Goal: Information Seeking & Learning: Check status

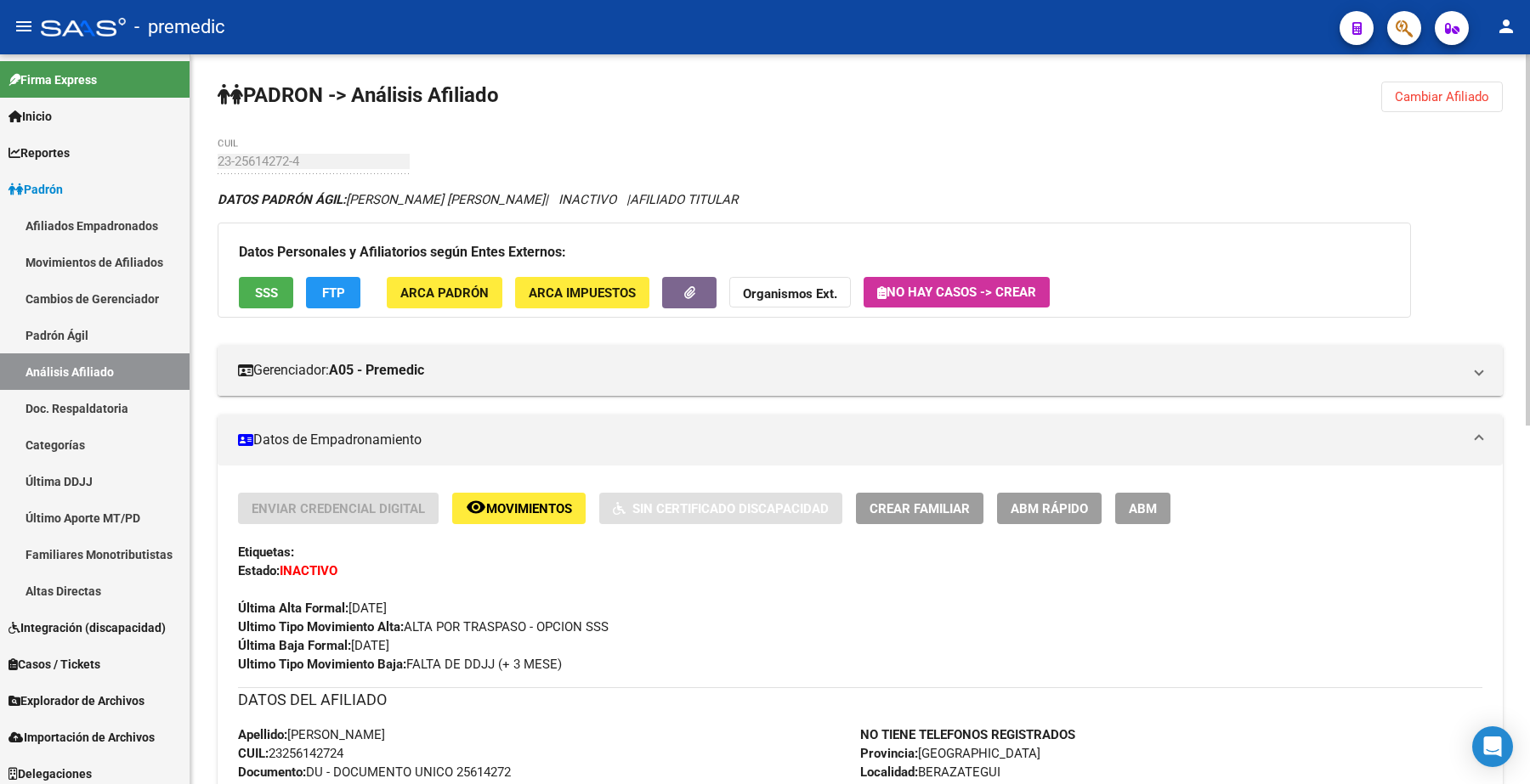
click at [1452, 89] on span "Cambiar Afiliado" at bounding box center [1442, 96] width 94 height 15
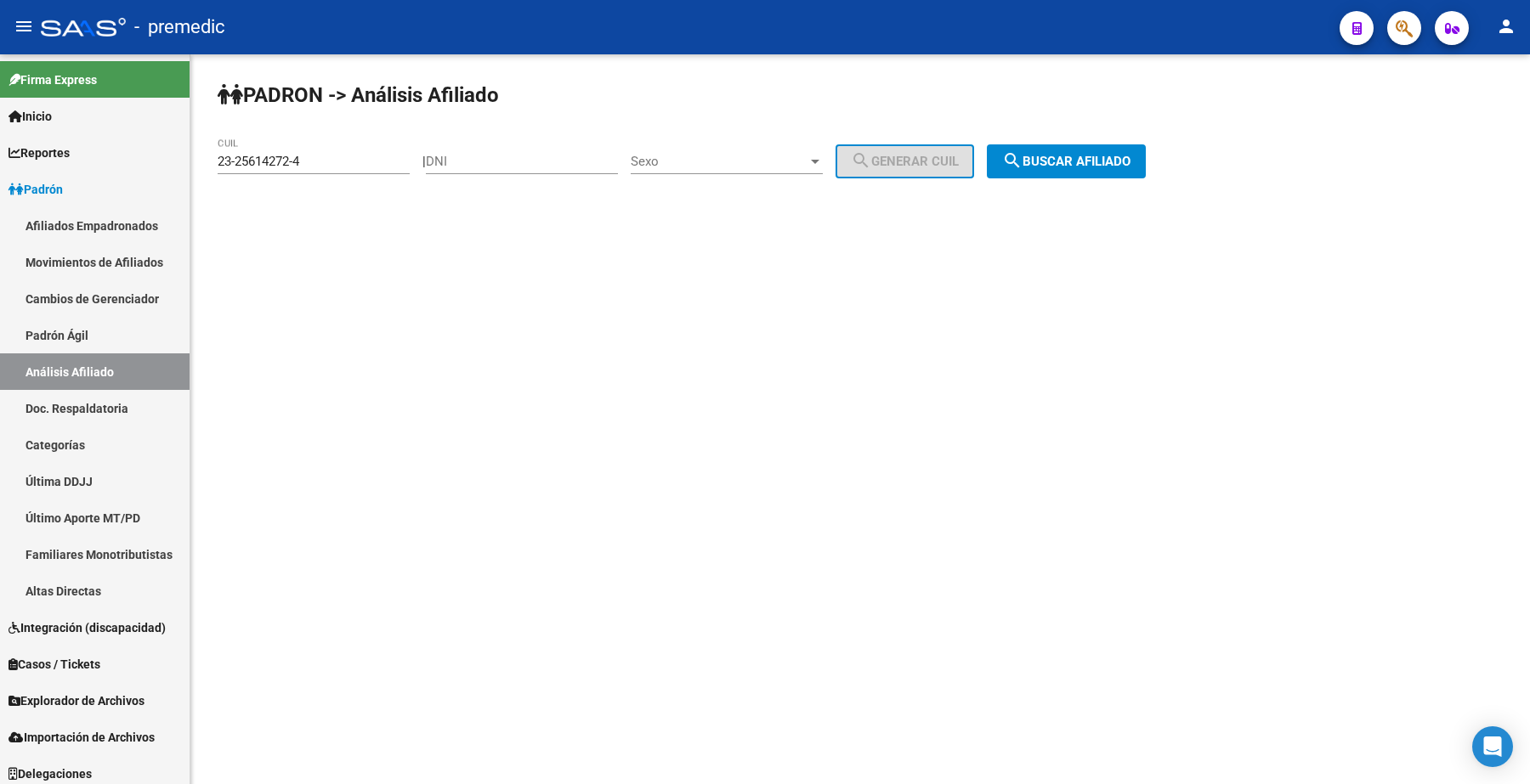
click at [353, 163] on input "23-25614272-4" at bounding box center [314, 161] width 193 height 15
drag, startPoint x: 353, startPoint y: 163, endPoint x: 63, endPoint y: 151, distance: 290.2
click at [66, 151] on mat-sidenav-container "Firma Express Inicio Calendario SSS Instructivos Contacto OS Reportes Padrón Tr…" at bounding box center [765, 420] width 1530 height 730
paste input "7-18778500-1"
type input "27-18778500-1"
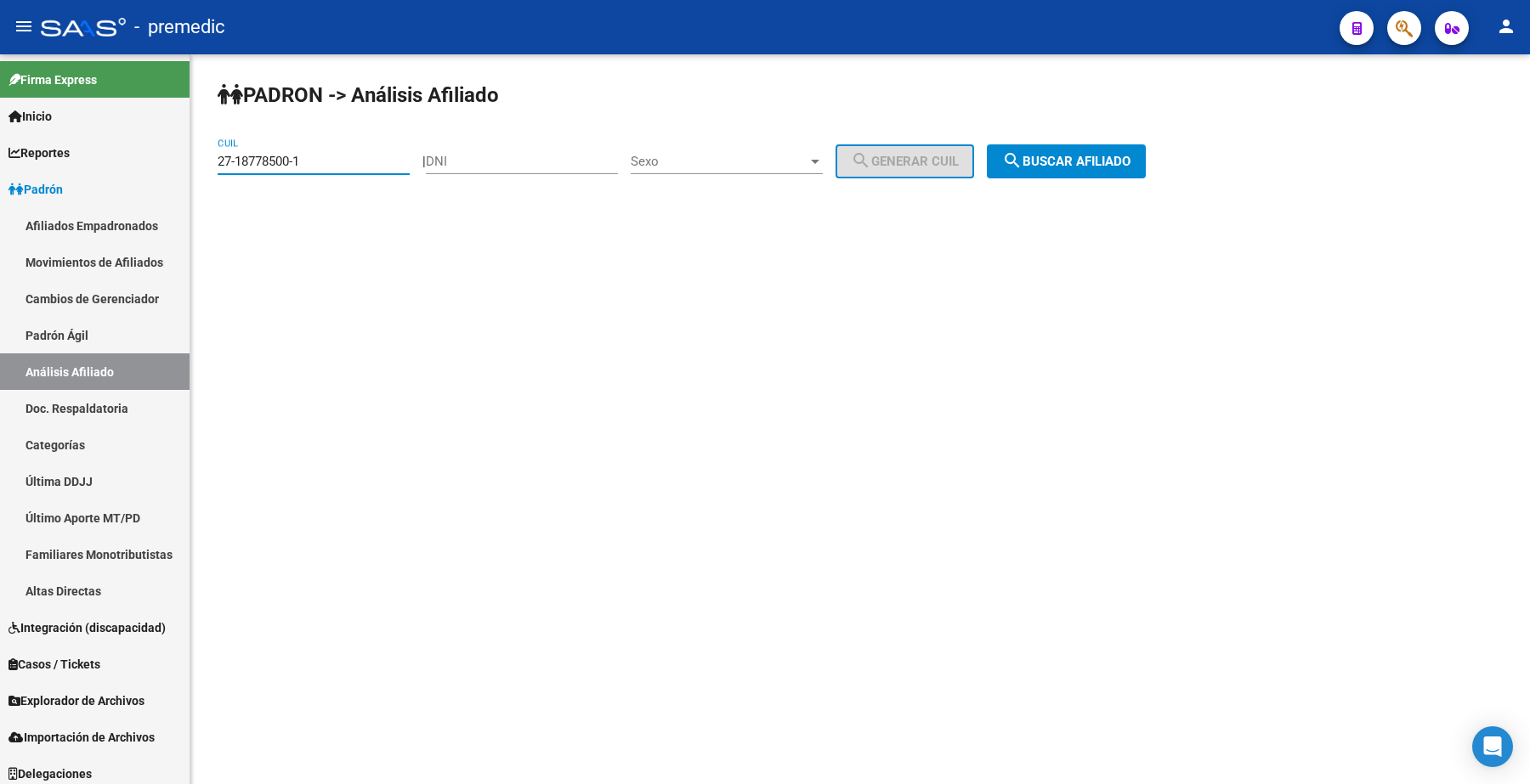
click at [1111, 159] on span "search Buscar afiliado" at bounding box center [1066, 161] width 128 height 15
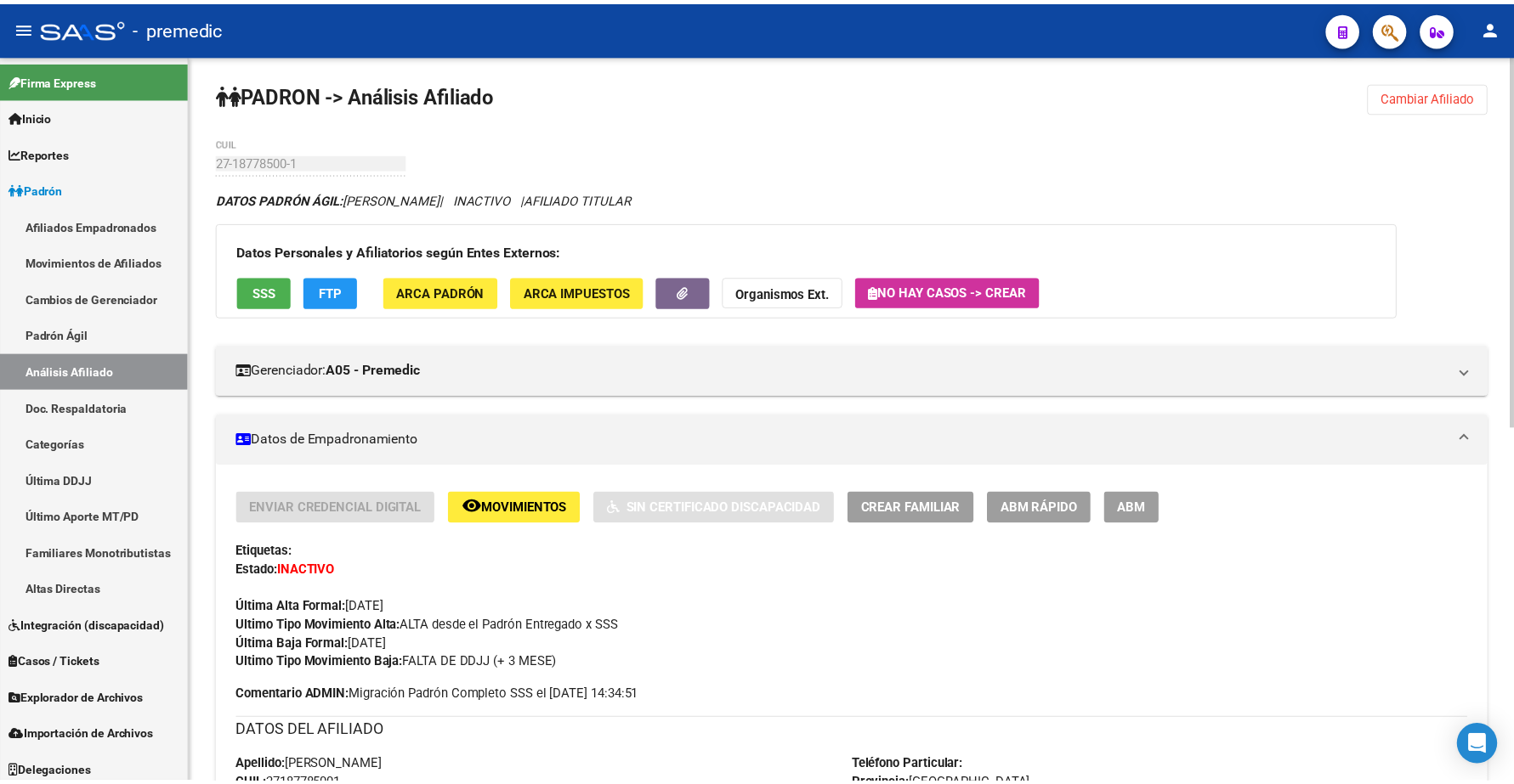
scroll to position [106, 0]
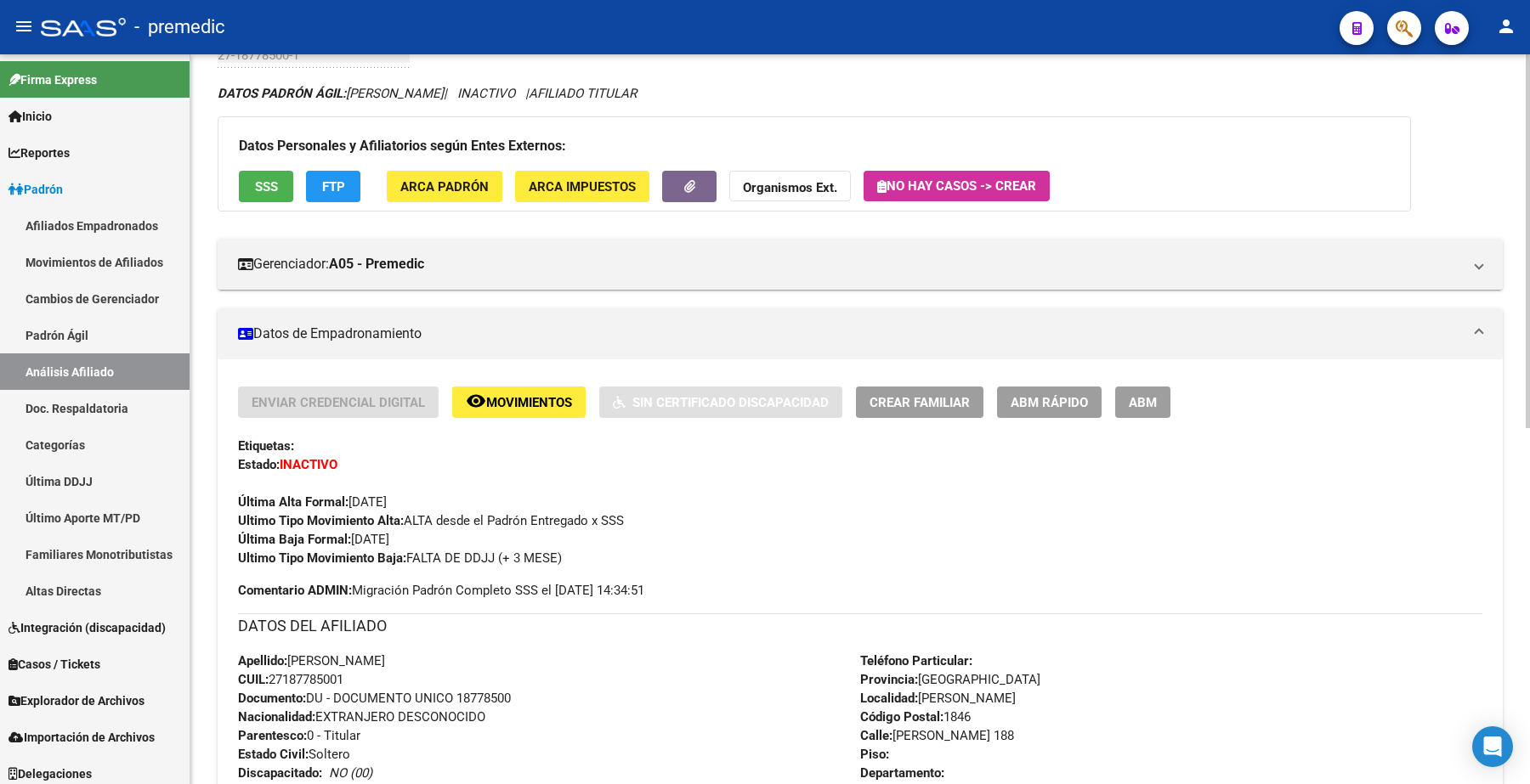
click at [506, 398] on span "Movimientos" at bounding box center [529, 402] width 85 height 15
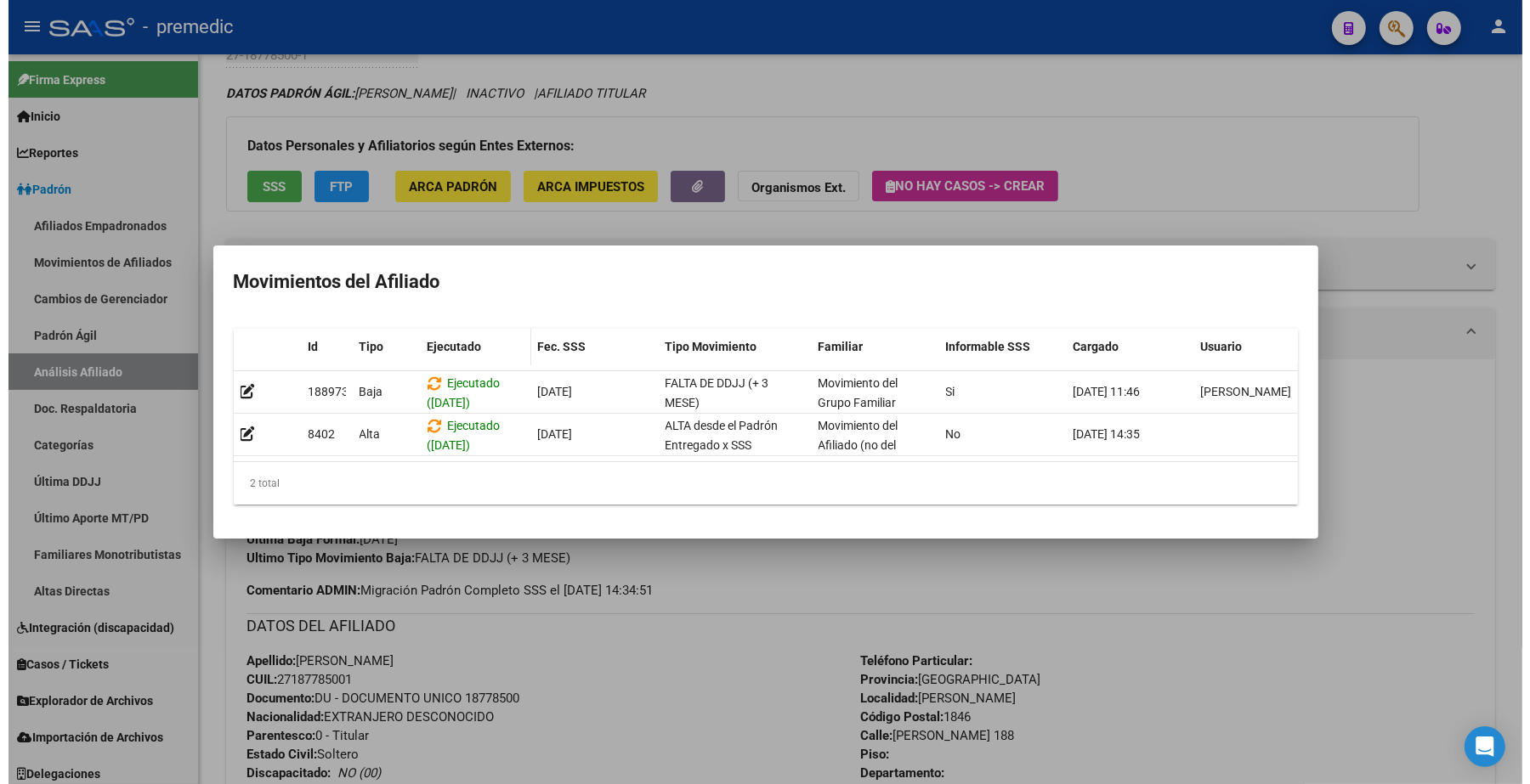
scroll to position [2, 0]
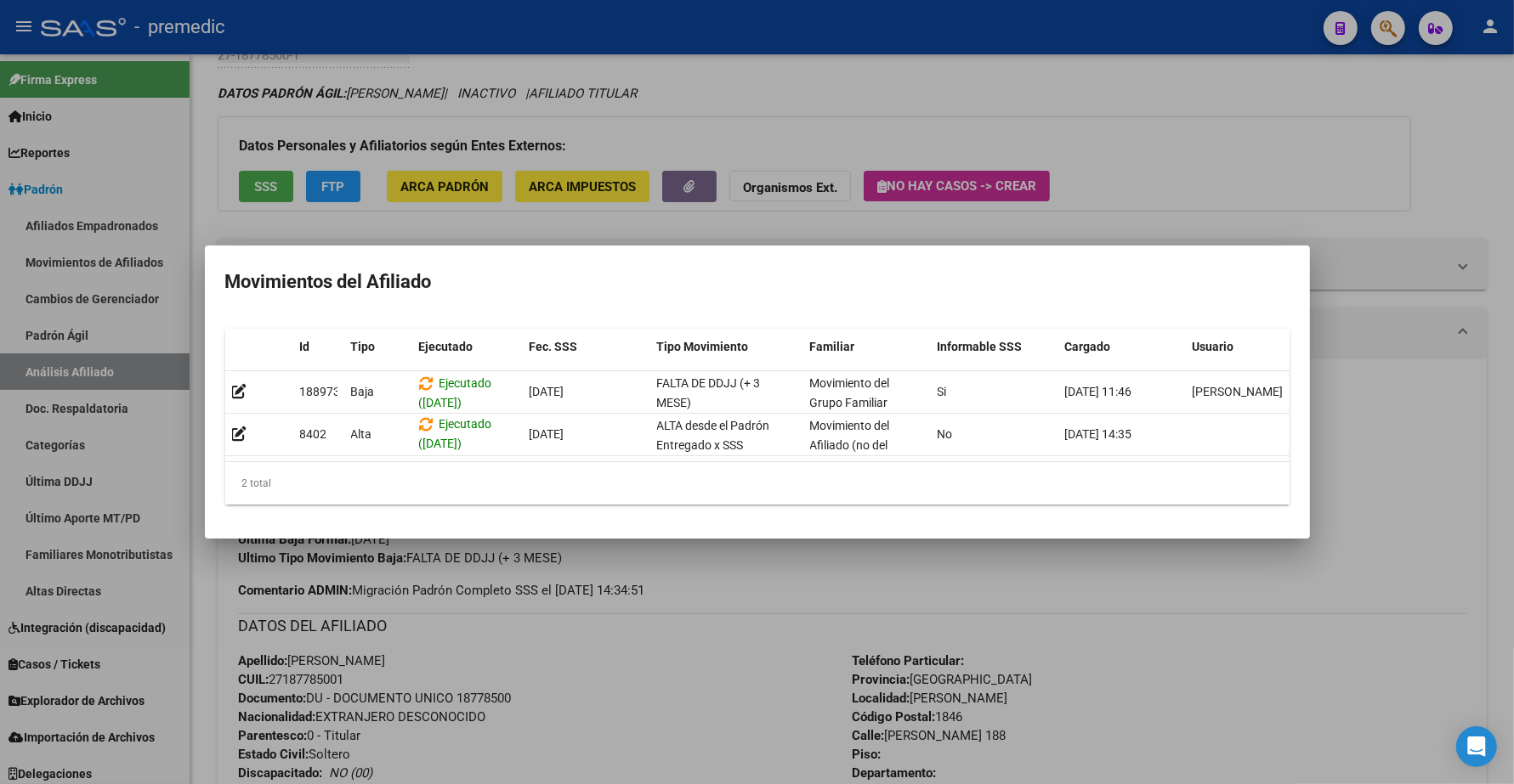
click at [1133, 147] on div at bounding box center [757, 392] width 1514 height 784
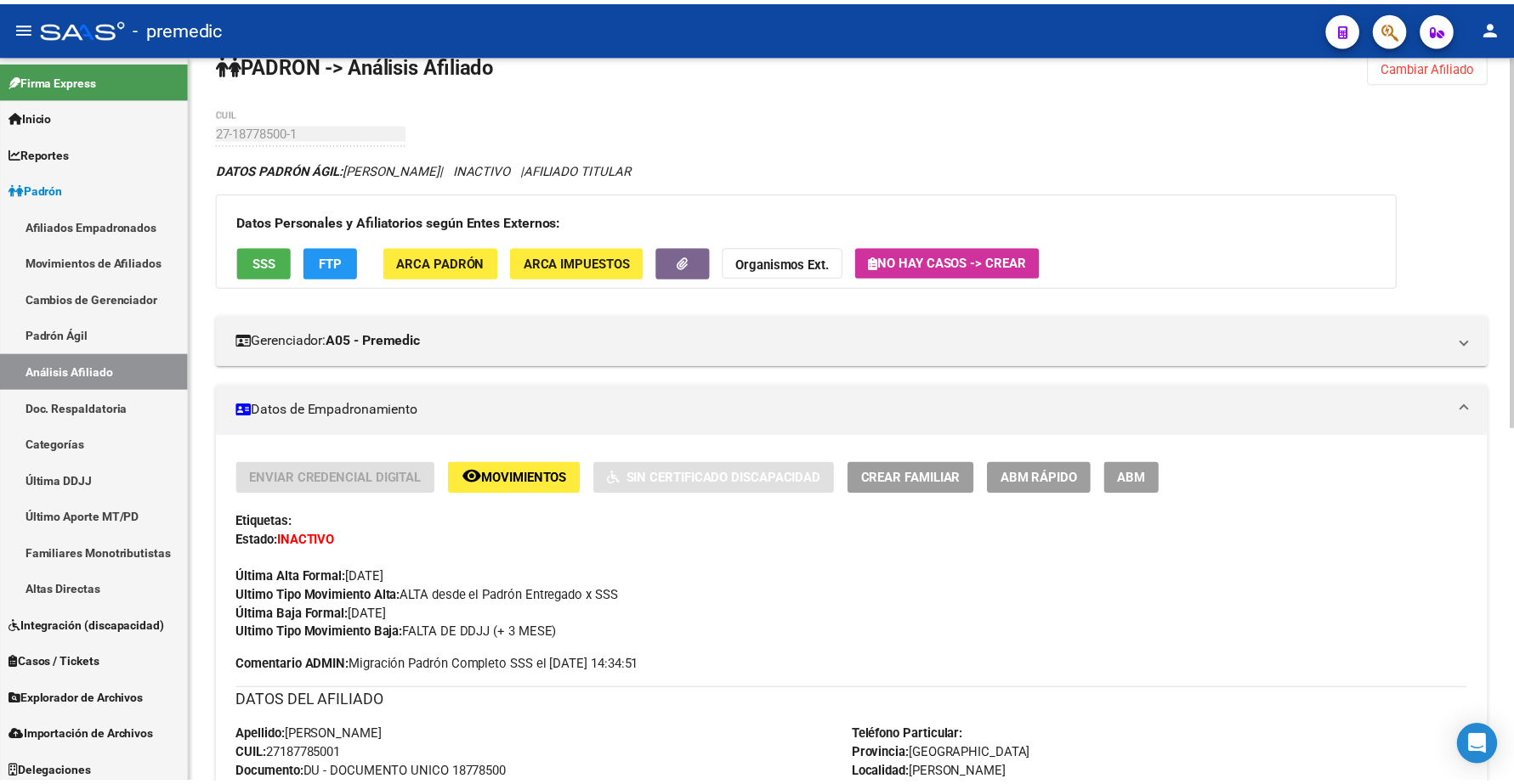
scroll to position [0, 0]
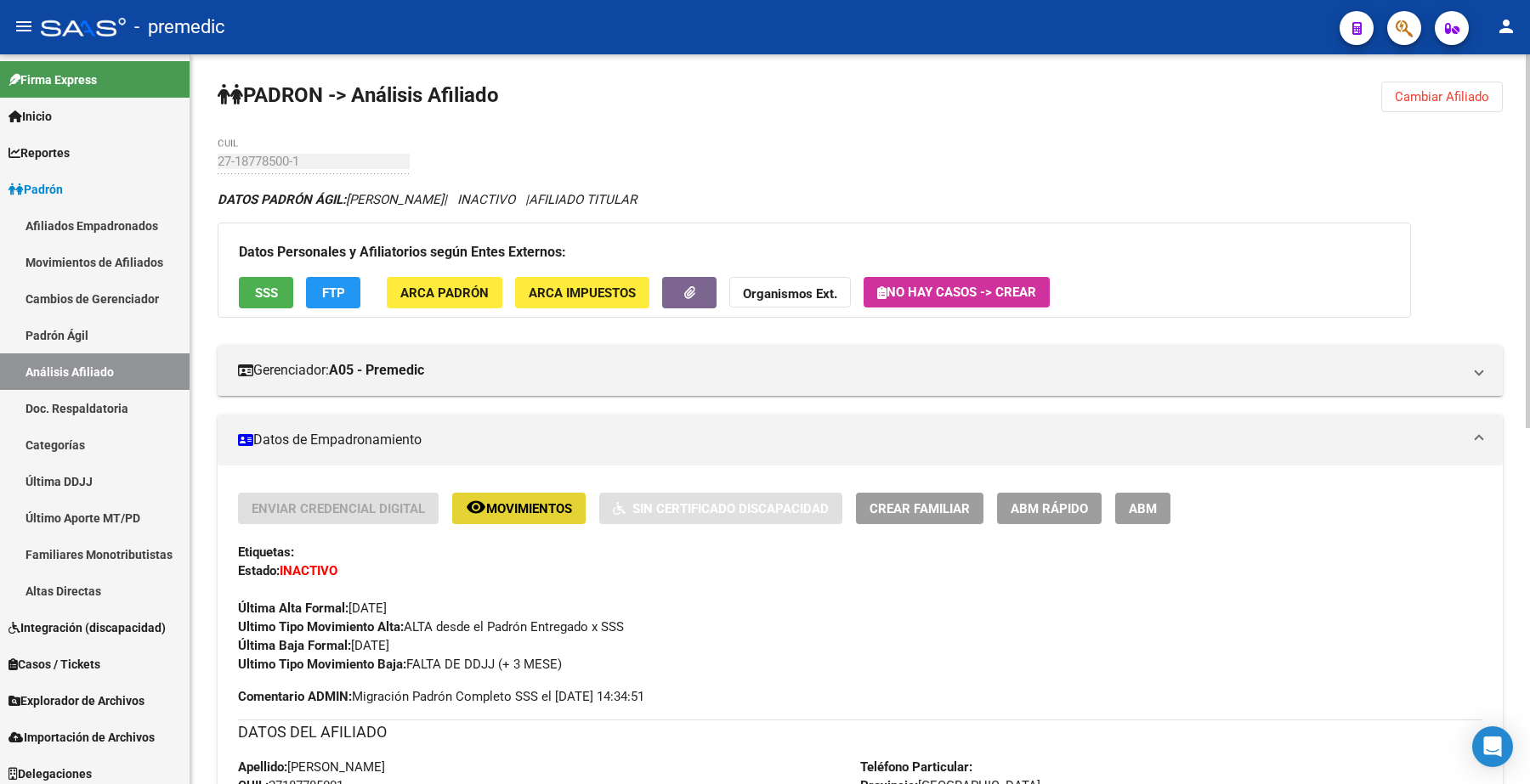
click at [524, 501] on span "Movimientos" at bounding box center [529, 508] width 85 height 15
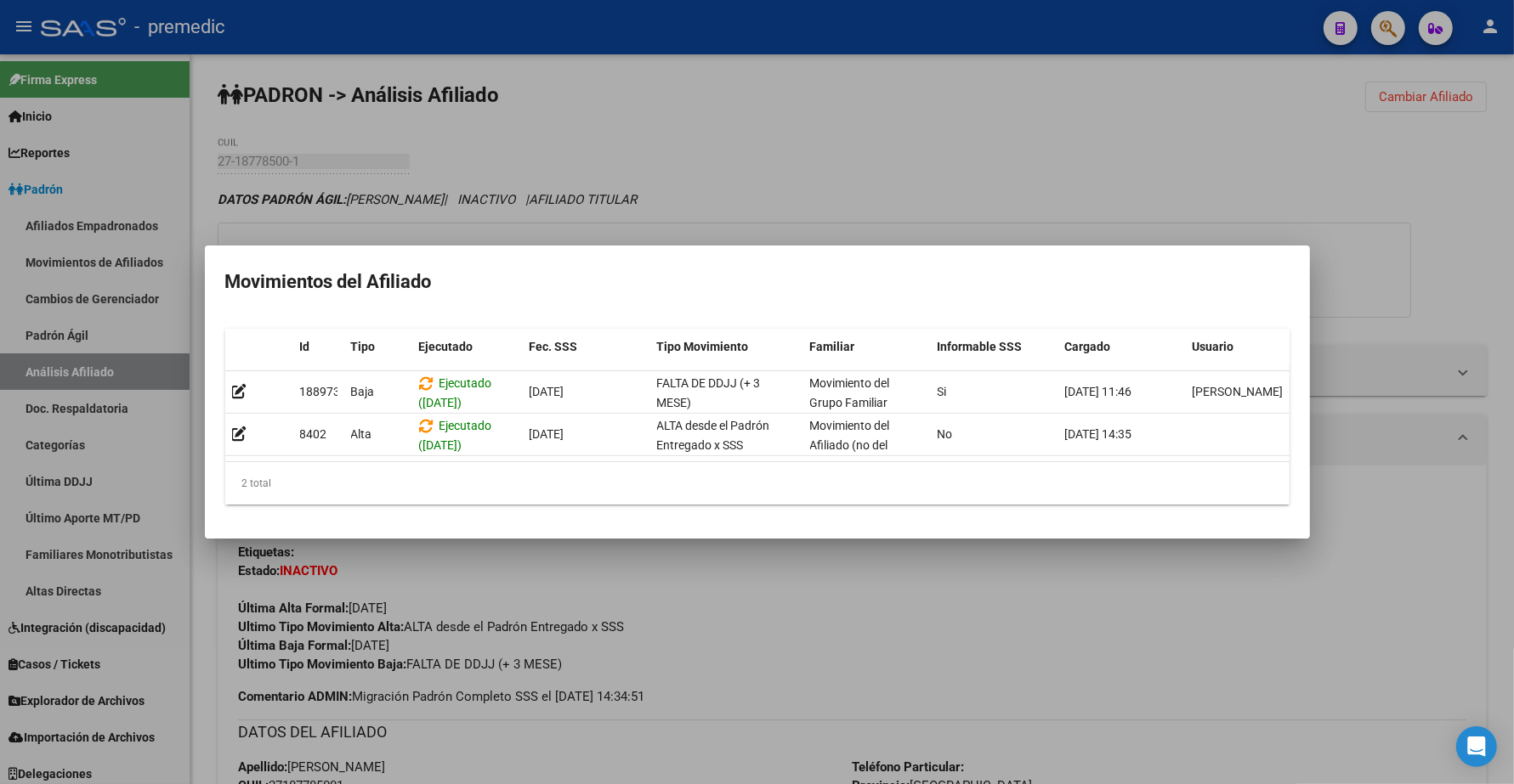
click at [972, 138] on div at bounding box center [757, 392] width 1514 height 784
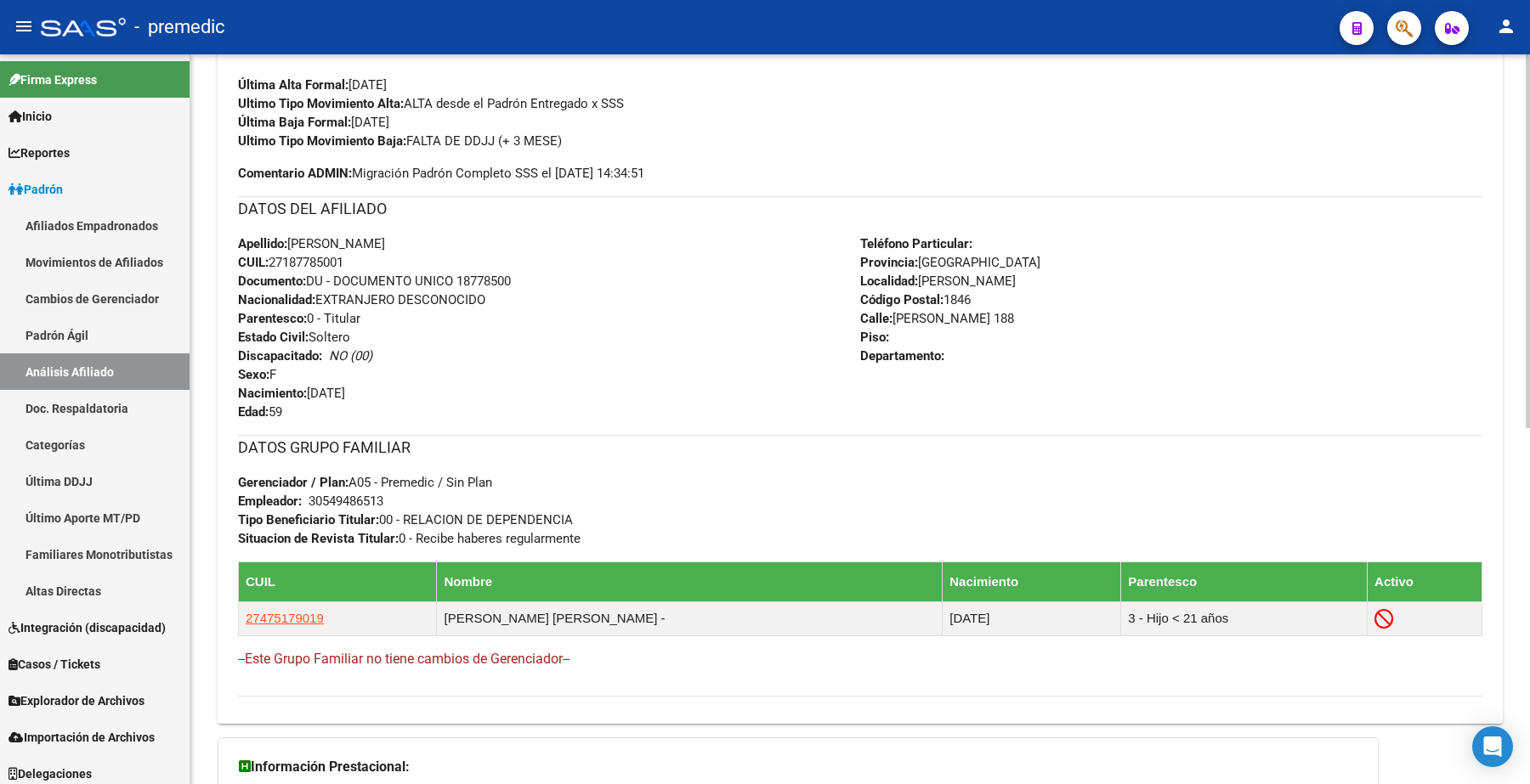
scroll to position [698, 0]
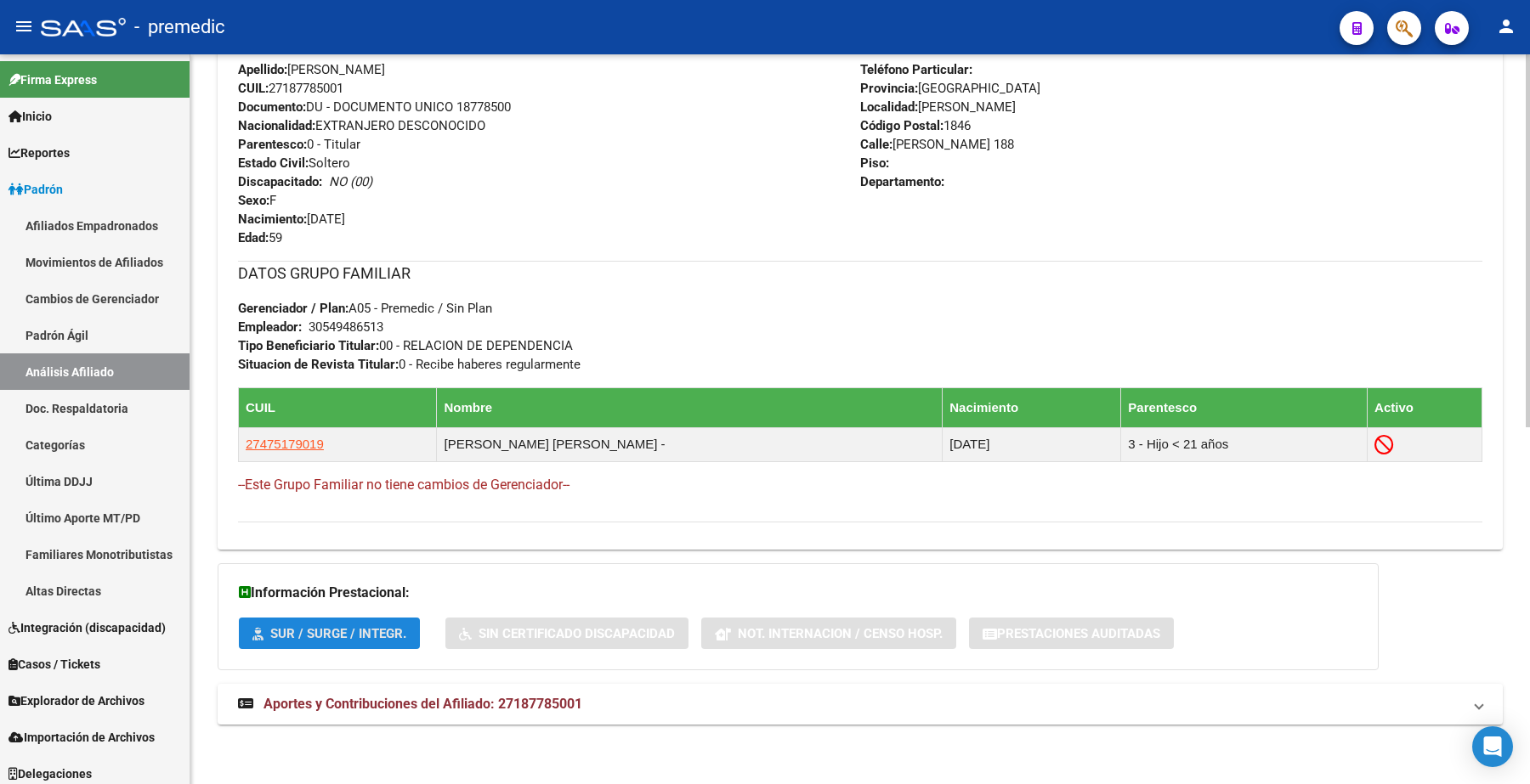
click at [335, 642] on button "SUR / SURGE / INTEGR." at bounding box center [330, 634] width 181 height 32
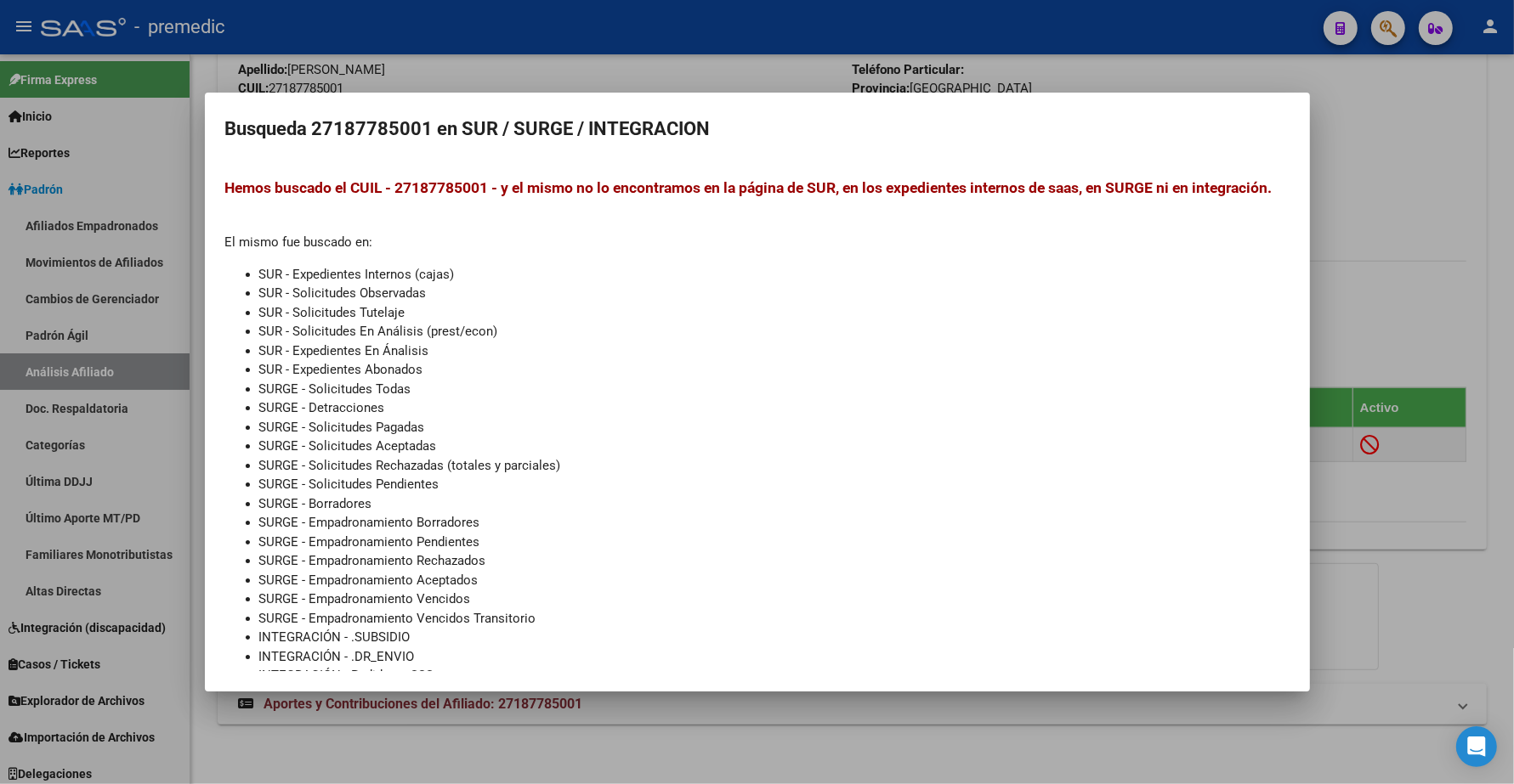
click at [479, 741] on div at bounding box center [757, 392] width 1514 height 784
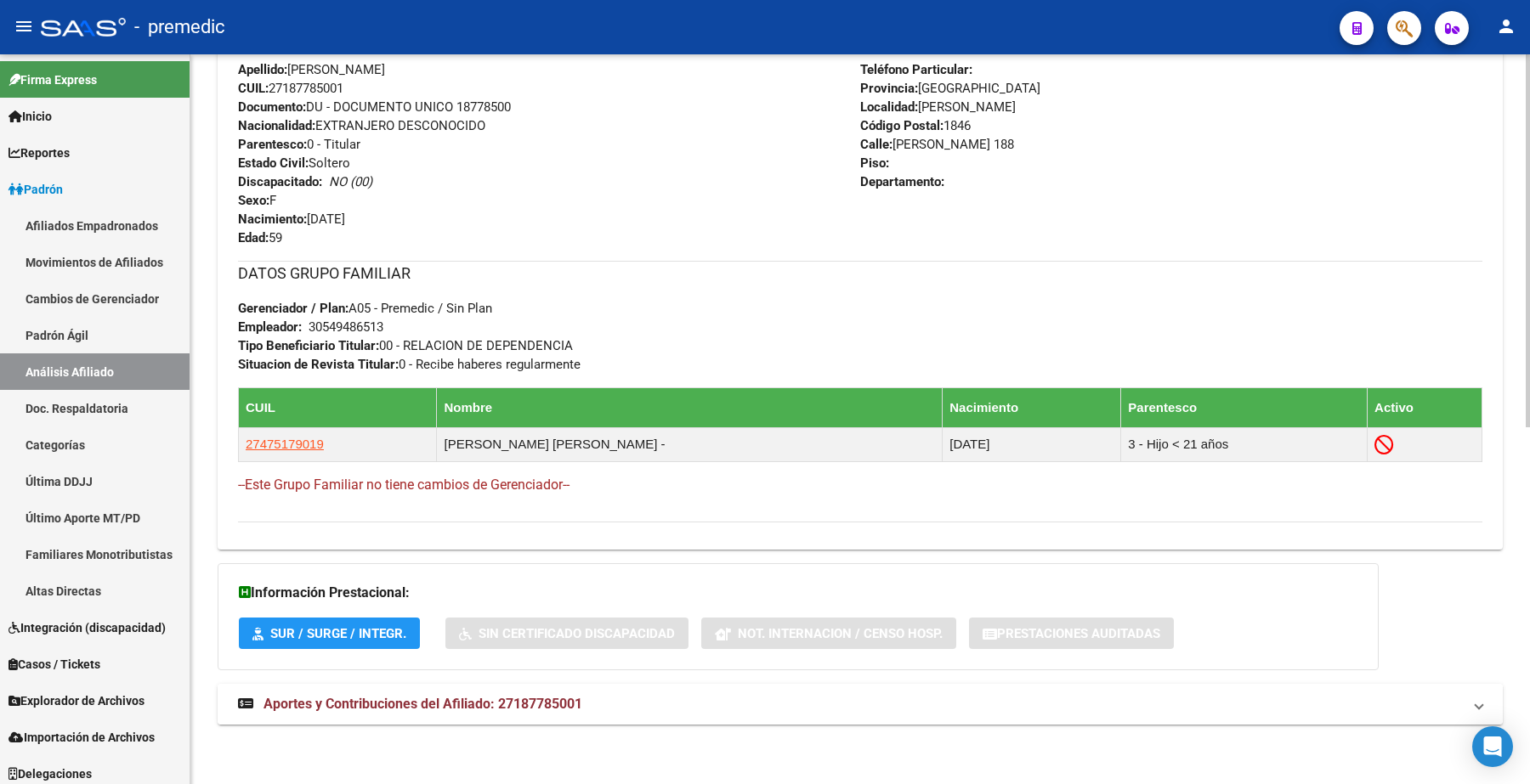
click at [466, 706] on span "Aportes y Contribuciones del Afiliado: 27187785001" at bounding box center [422, 704] width 319 height 16
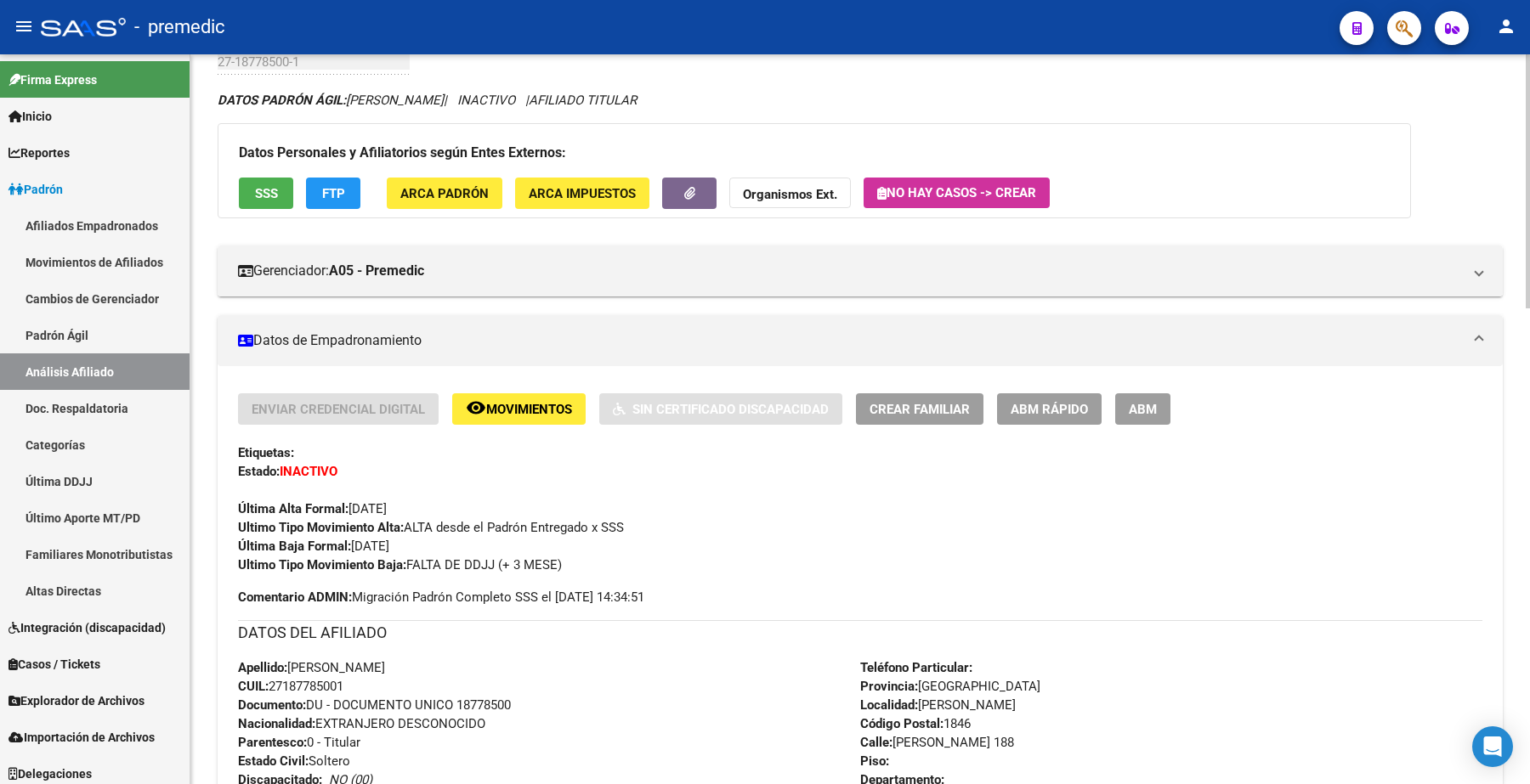
scroll to position [0, 0]
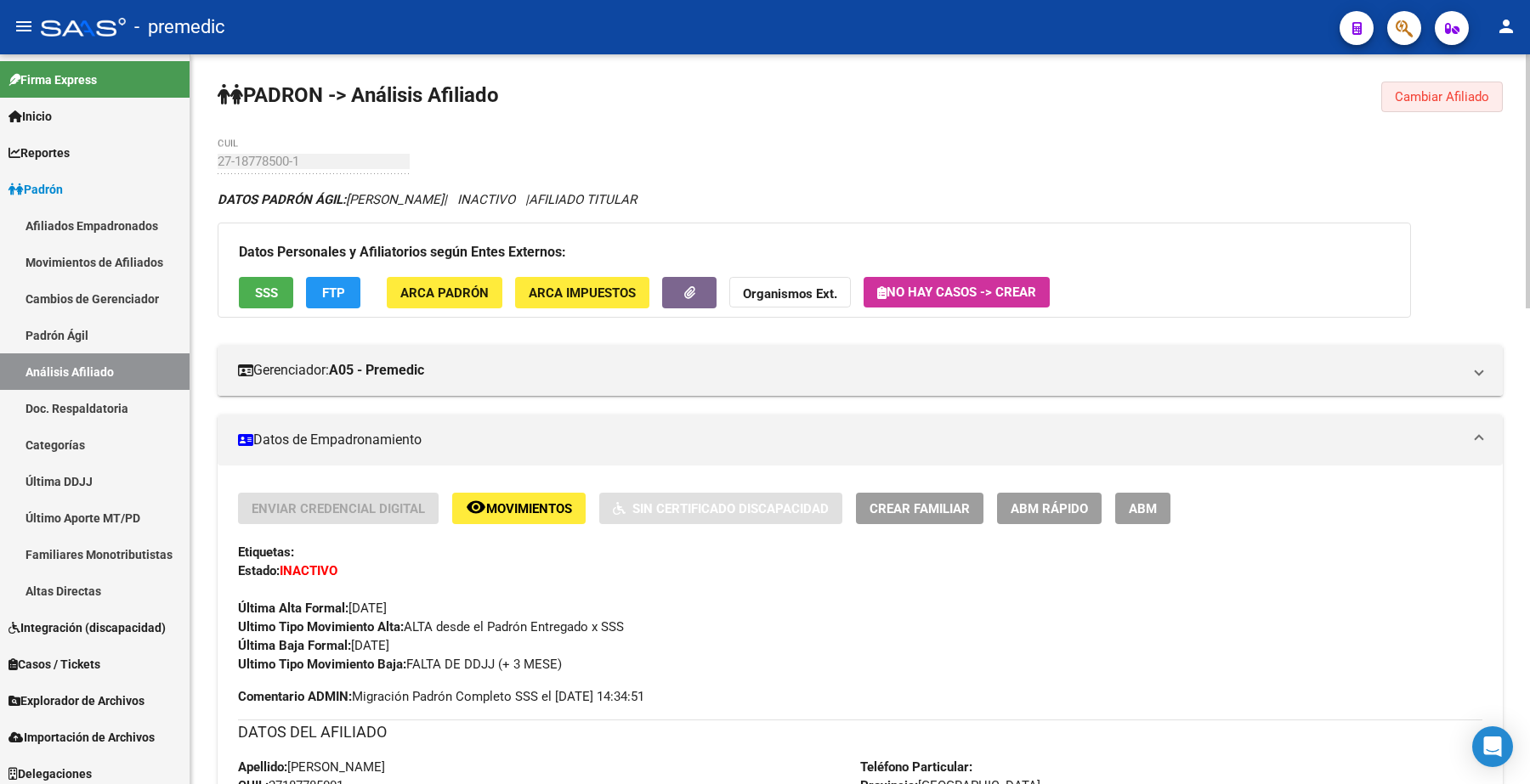
click at [1433, 91] on span "Cambiar Afiliado" at bounding box center [1442, 96] width 94 height 15
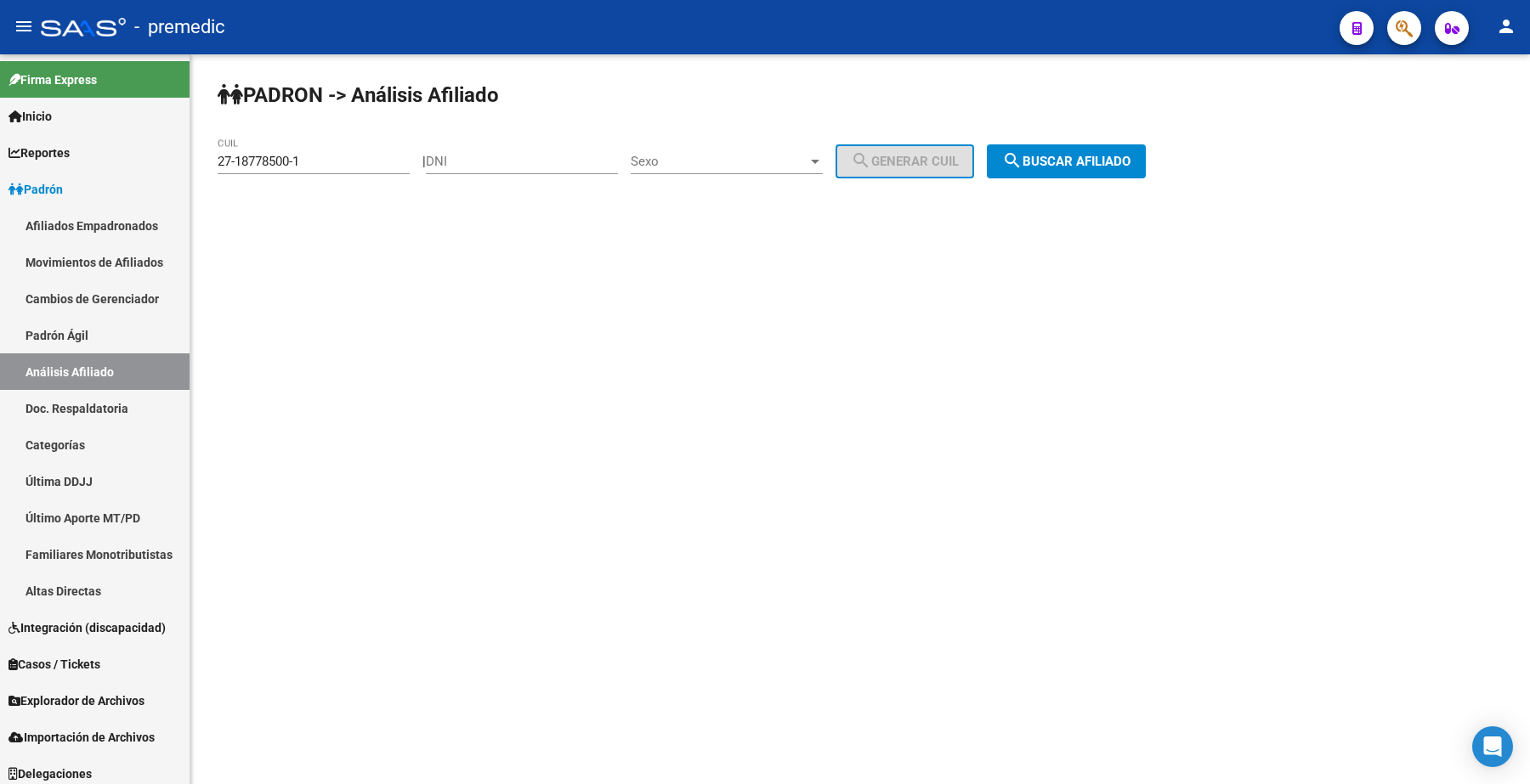
click at [512, 167] on input "DNI" at bounding box center [522, 161] width 193 height 15
drag, startPoint x: 304, startPoint y: 153, endPoint x: 76, endPoint y: 129, distance: 229.3
click at [76, 129] on mat-sidenav-container "Firma Express Inicio Calendario SSS Instructivos Contacto OS Reportes Padrón Tr…" at bounding box center [765, 420] width 1530 height 730
click at [610, 167] on input "DNI" at bounding box center [522, 161] width 193 height 15
drag, startPoint x: 545, startPoint y: 151, endPoint x: 196, endPoint y: 120, distance: 350.4
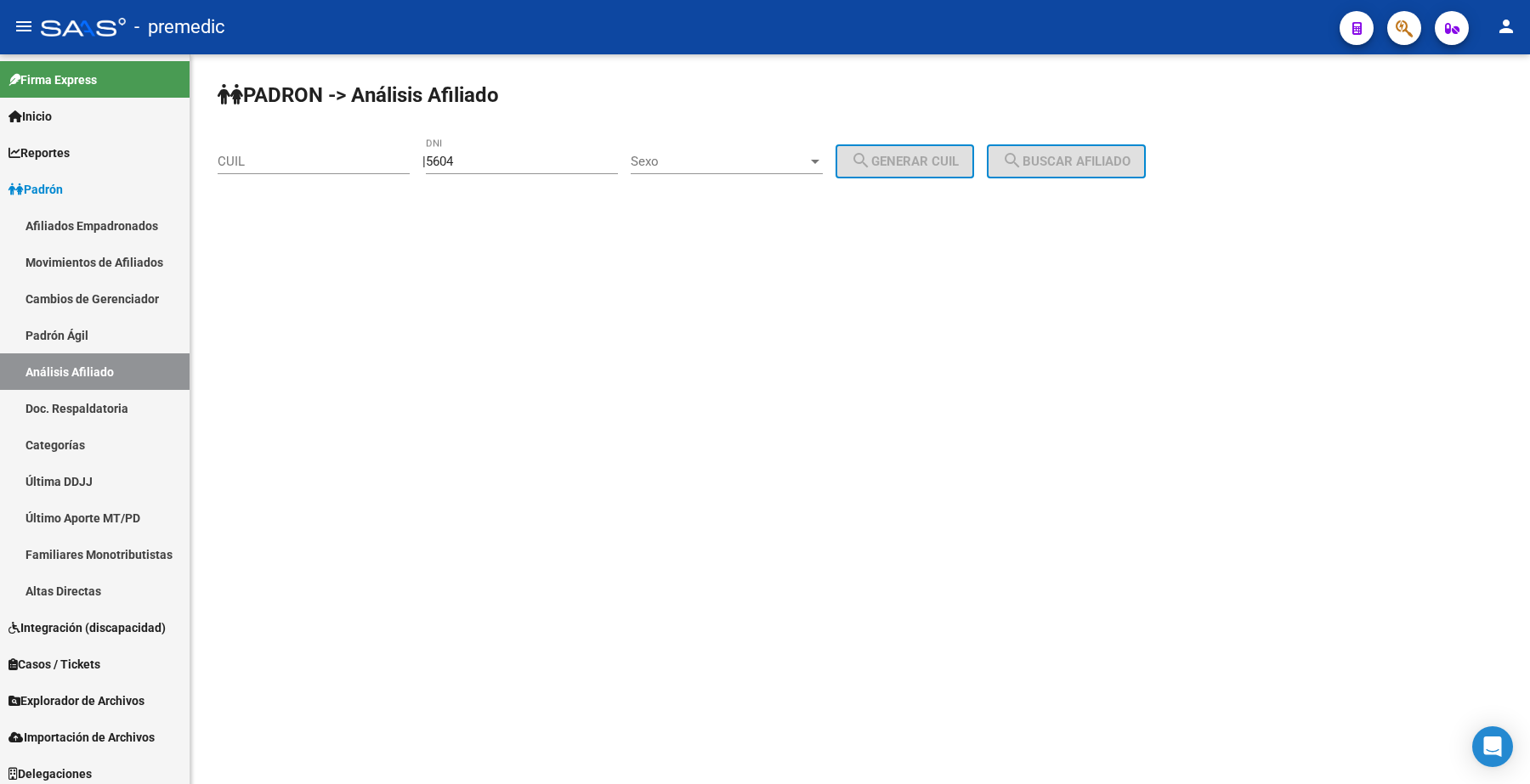
click at [196, 120] on div "PADRON -> Análisis Afiliado CUIL | 5604 DNI Sexo Sexo search Generar CUIL searc…" at bounding box center [861, 144] width 1340 height 179
click at [462, 158] on input "5604" at bounding box center [522, 161] width 193 height 15
drag, startPoint x: 523, startPoint y: 160, endPoint x: 342, endPoint y: 154, distance: 181.1
click at [342, 158] on app-analisis-afiliado "PADRON -> Análisis Afiliado CUIL | 5604 DNI Sexo Sexo search Generar CUIL searc…" at bounding box center [688, 161] width 941 height 15
type input "56049284"
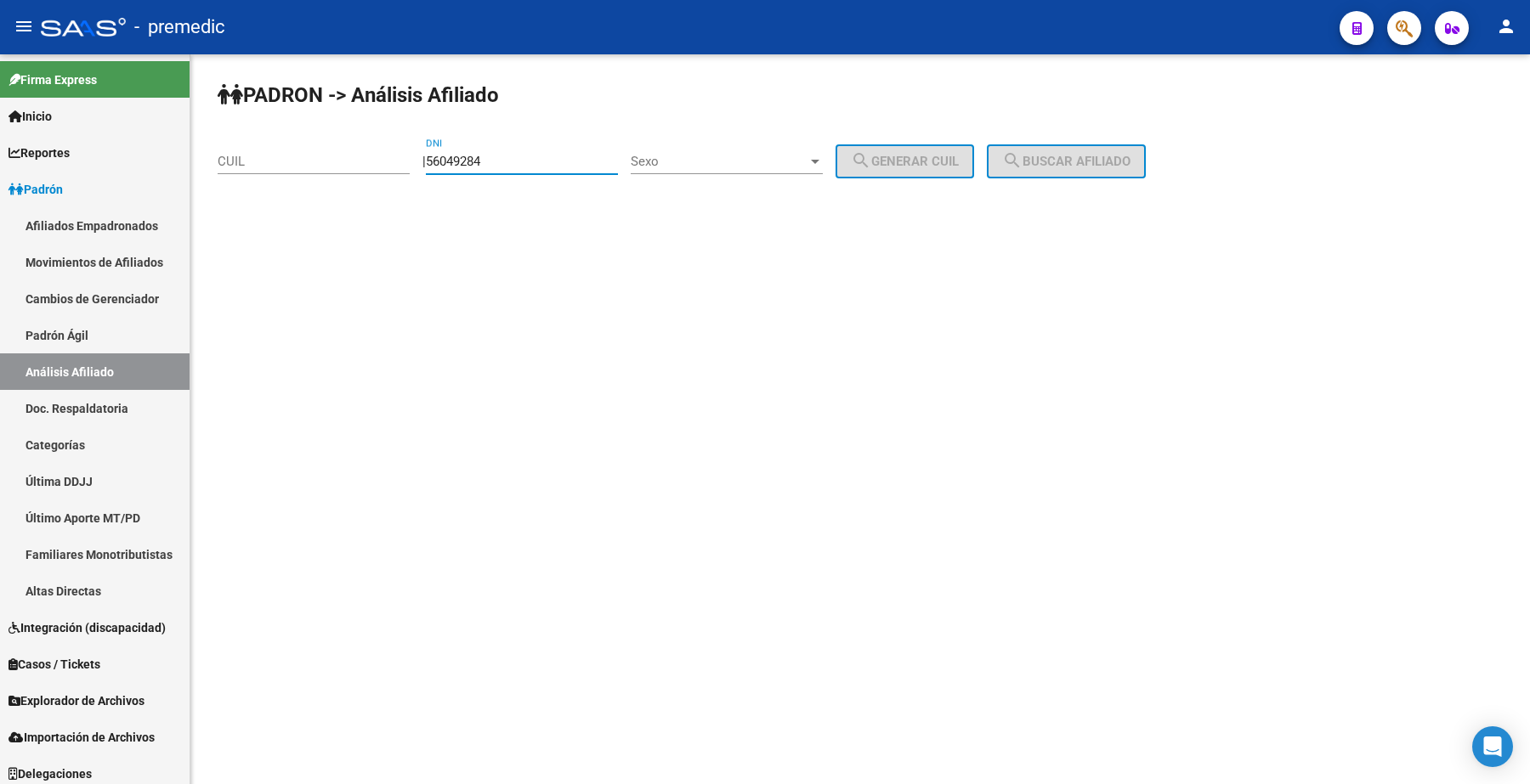
click at [677, 160] on span "Sexo" at bounding box center [719, 161] width 177 height 15
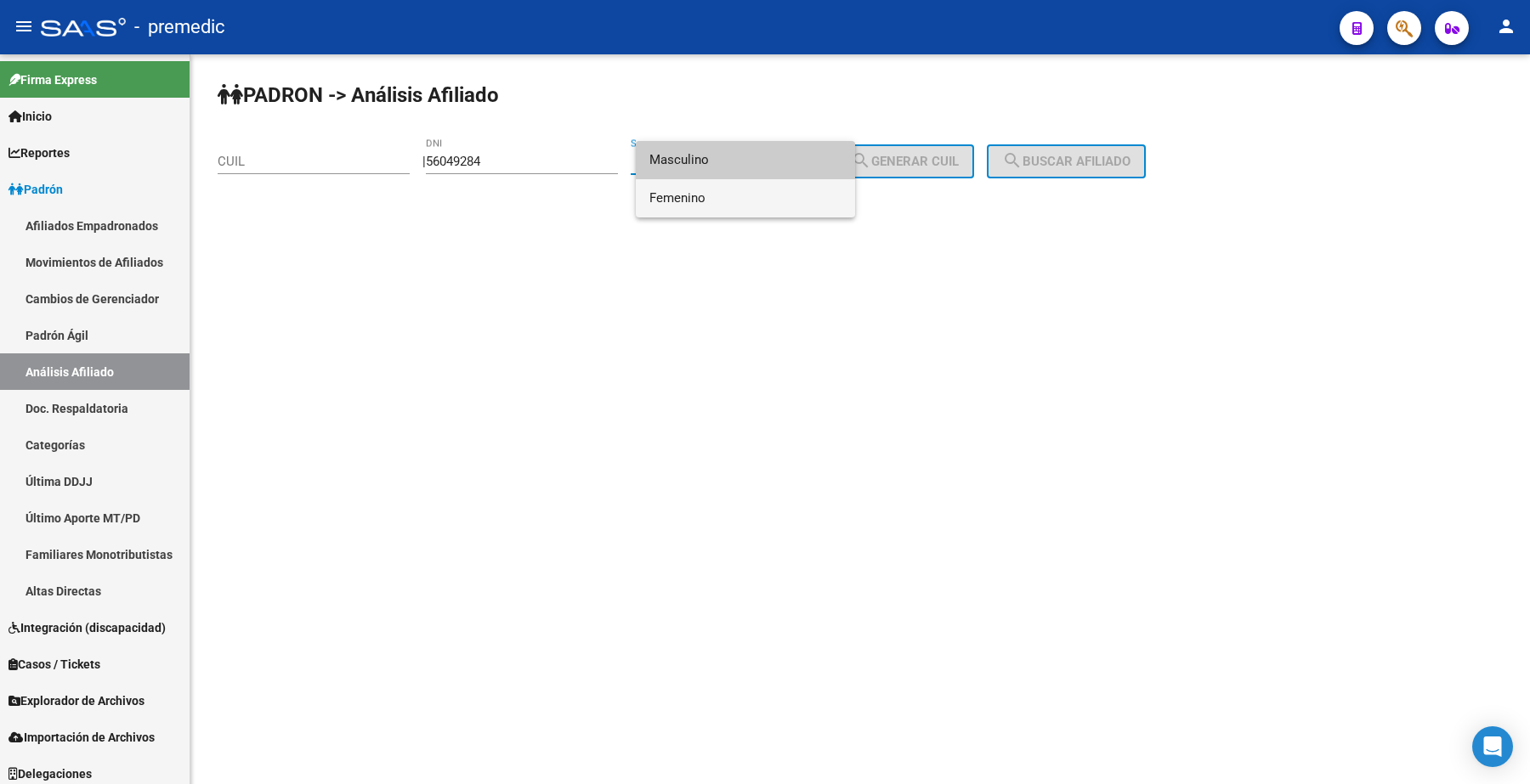
click at [704, 204] on span "Femenino" at bounding box center [746, 198] width 193 height 39
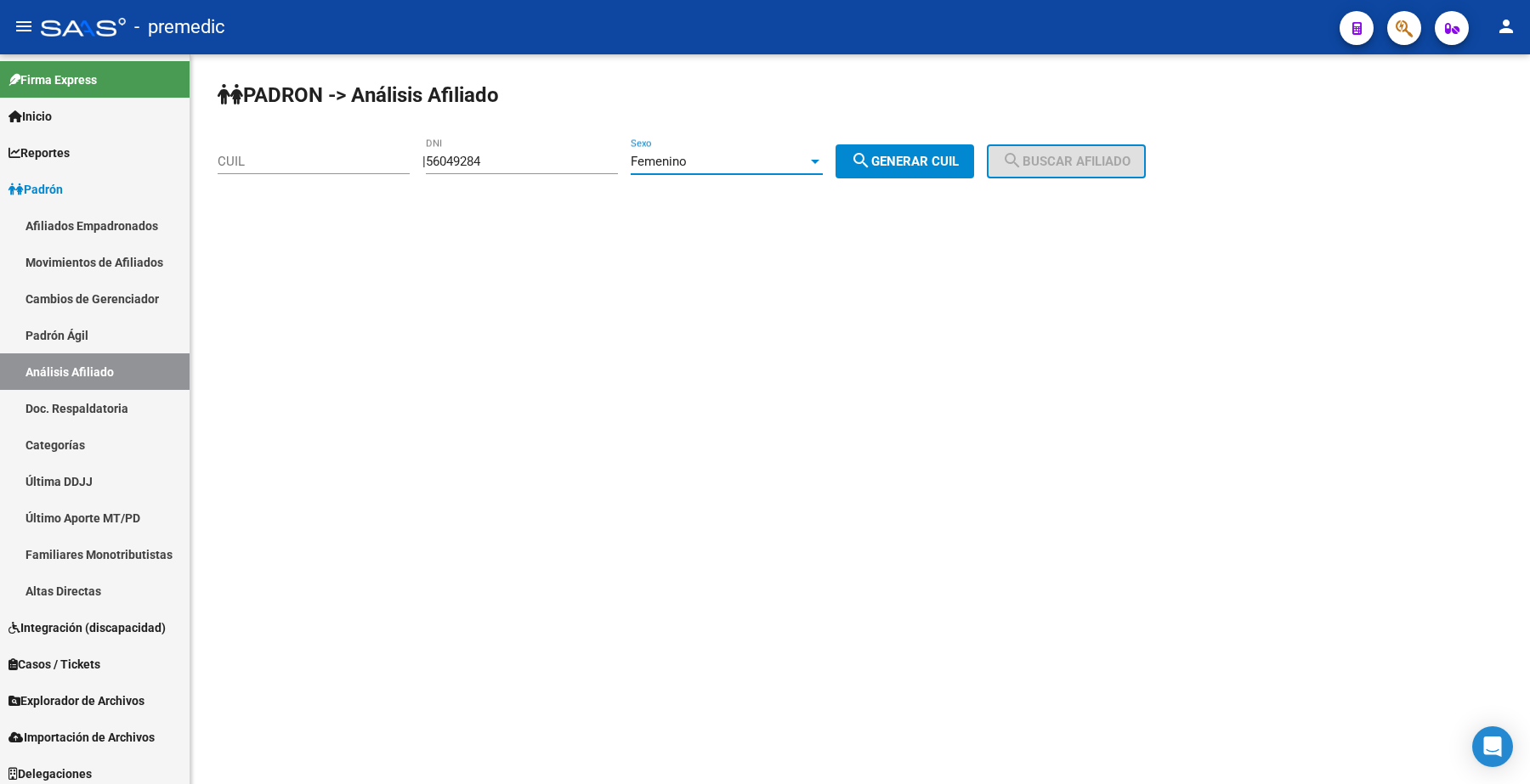
click at [945, 157] on span "search Generar CUIL" at bounding box center [904, 161] width 108 height 15
click at [1112, 156] on span "search Buscar afiliado" at bounding box center [1066, 161] width 128 height 15
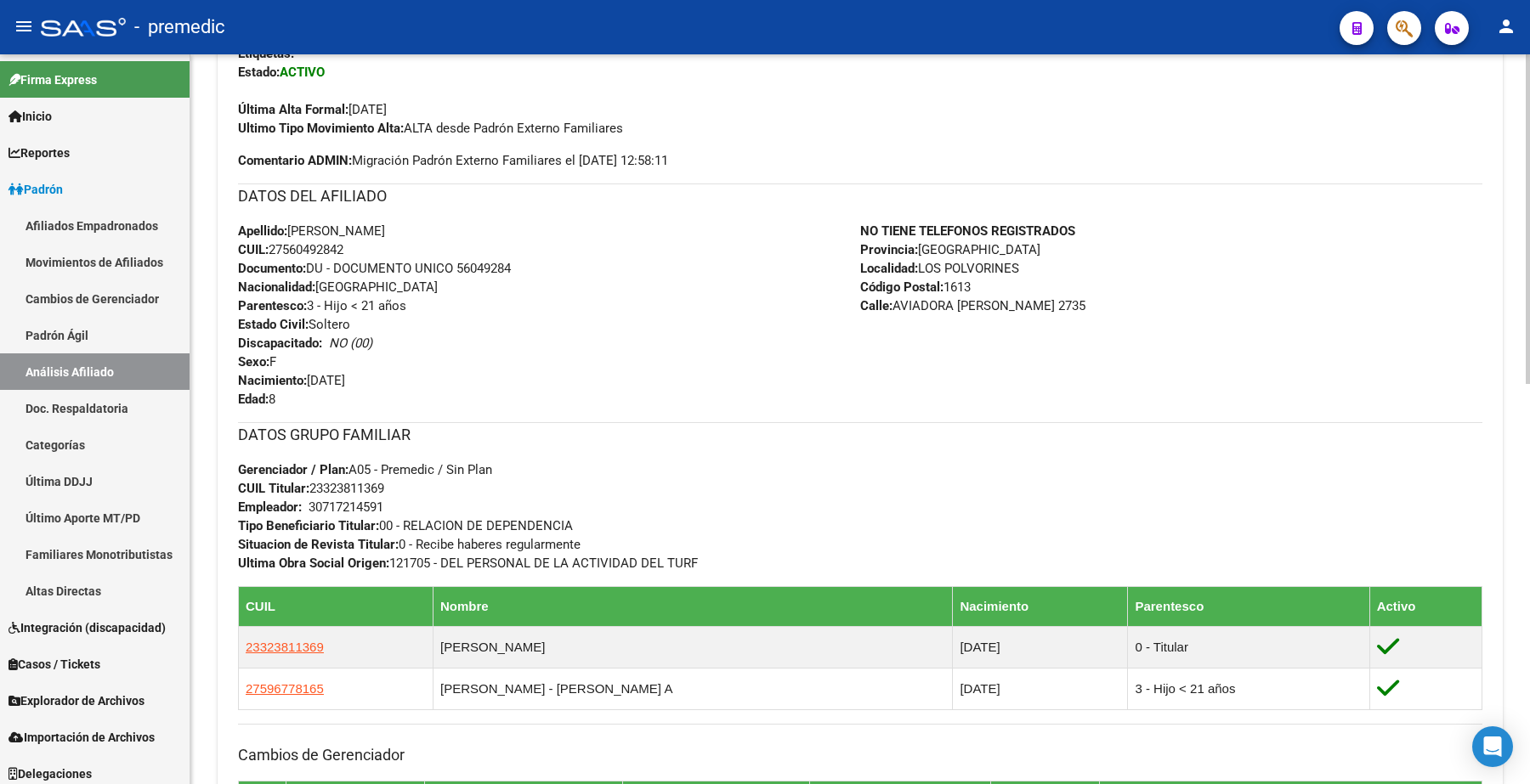
scroll to position [531, 0]
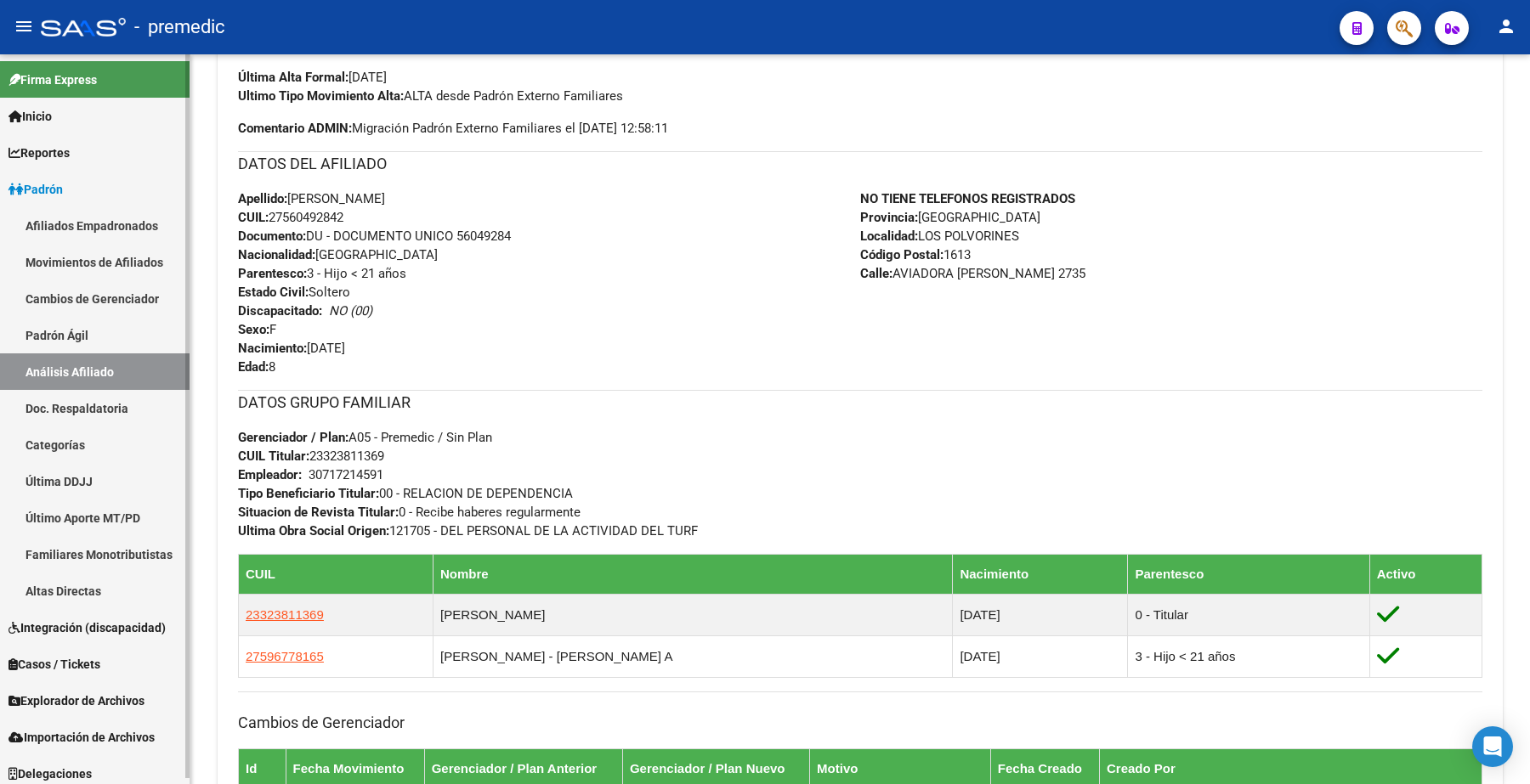
drag, startPoint x: 339, startPoint y: 610, endPoint x: 141, endPoint y: 584, distance: 199.7
click at [141, 584] on mat-sidenav-container "Firma Express Inicio Calendario SSS Instructivos Contacto OS Reportes Padrón Tr…" at bounding box center [765, 420] width 1530 height 730
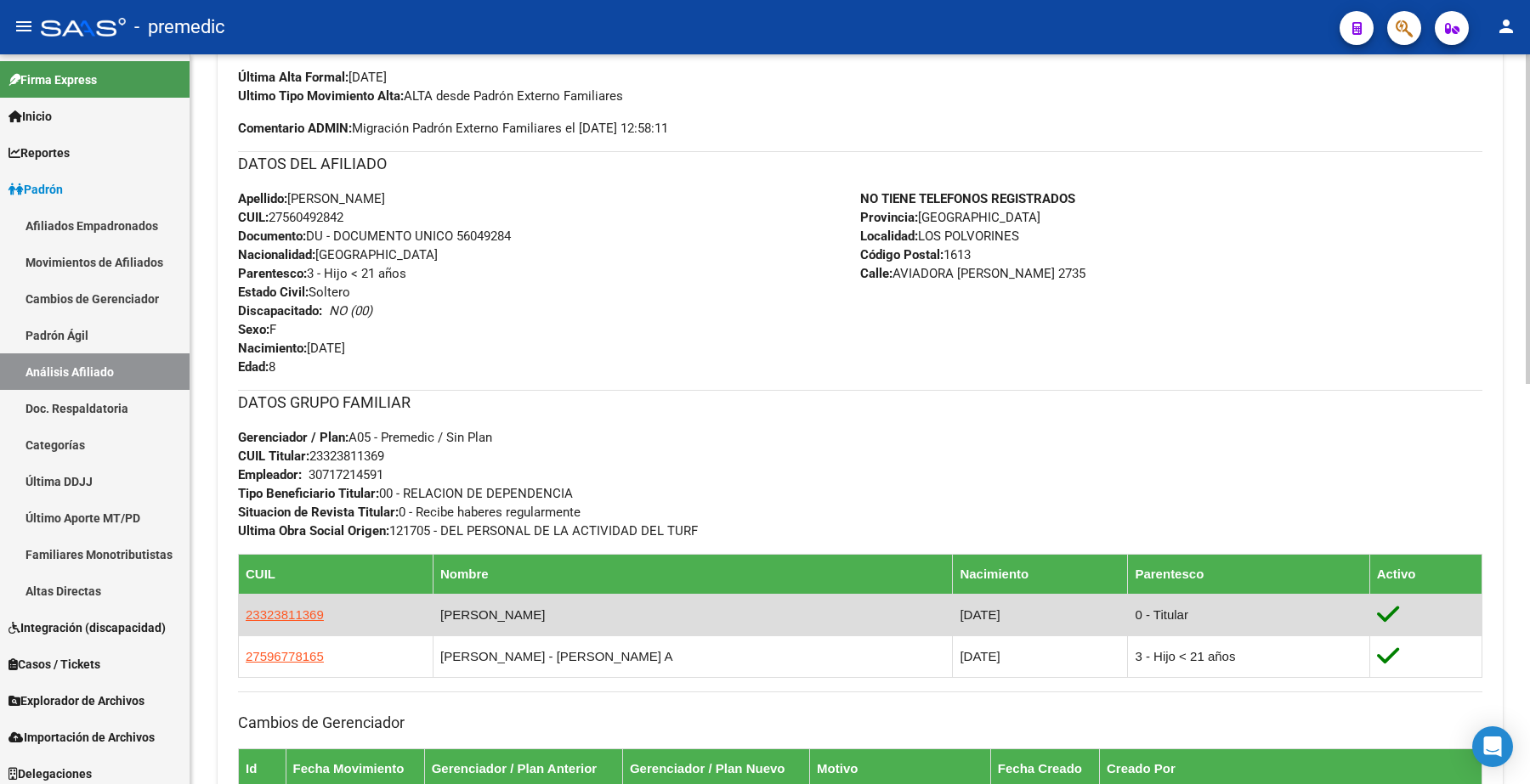
click at [322, 612] on td "23323811369" at bounding box center [337, 615] width 195 height 42
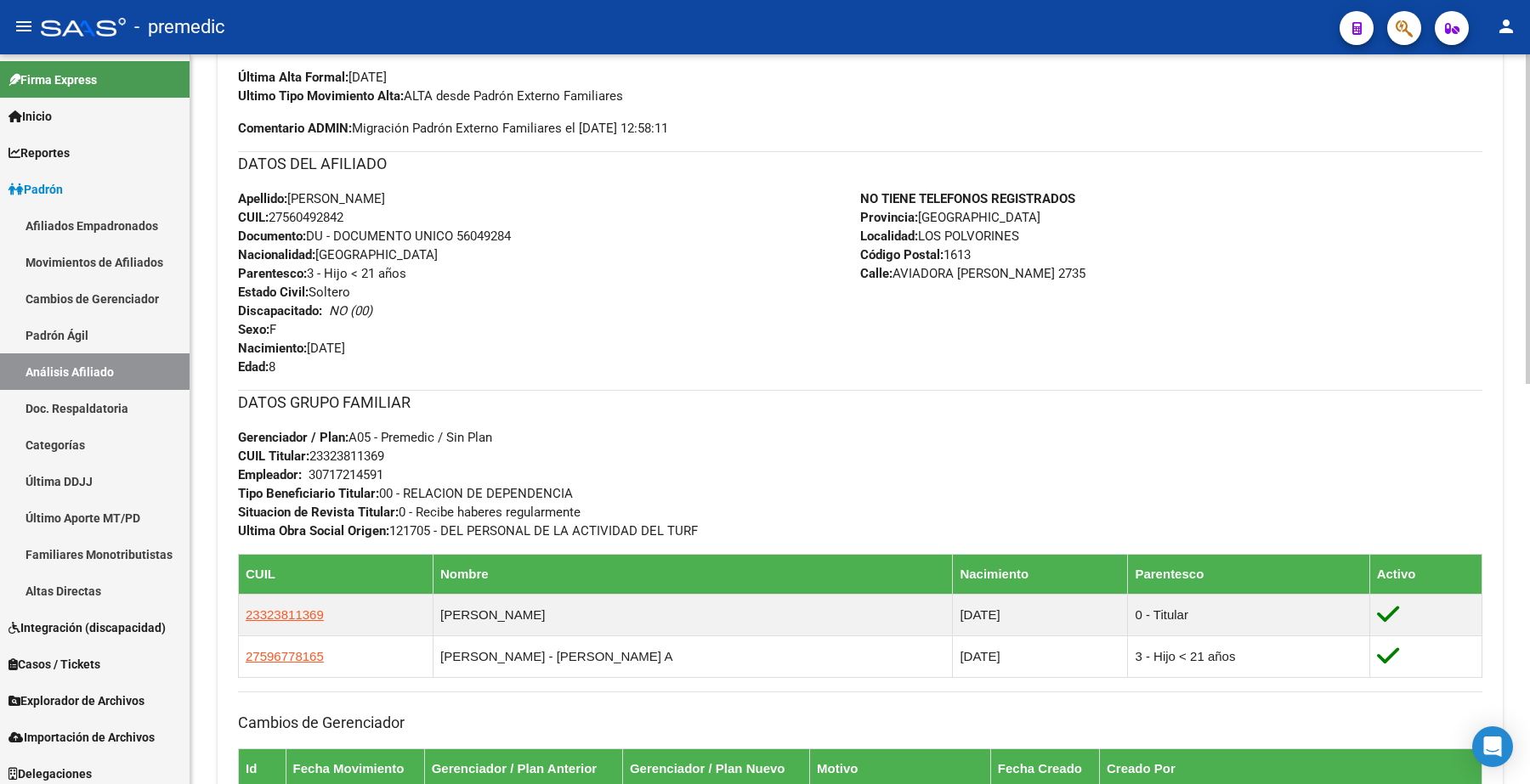
drag, startPoint x: 324, startPoint y: 612, endPoint x: 441, endPoint y: 549, distance: 132.9
click at [213, 600] on div "PADRON -> Análisis Afiliado Cambiar Afiliado 27-56049284-2 CUIL DATOS PADRÓN ÁG…" at bounding box center [861, 331] width 1340 height 1617
copy table "CUIL Nombre Nacimiento Parentesco Activo 23323811369"
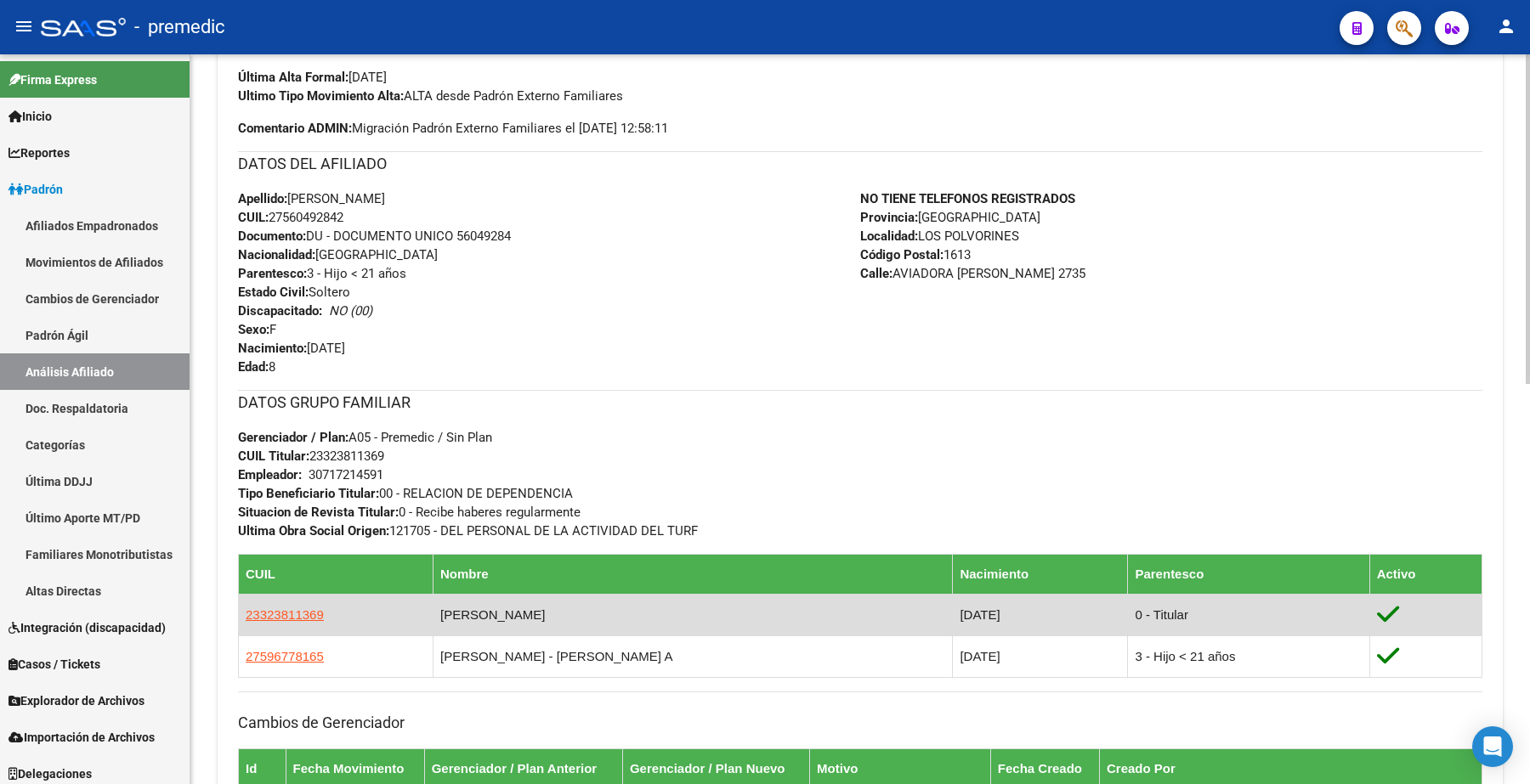
drag, startPoint x: 321, startPoint y: 601, endPoint x: 333, endPoint y: 610, distance: 15.0
click at [324, 601] on td "23323811369" at bounding box center [337, 615] width 195 height 42
drag, startPoint x: 329, startPoint y: 612, endPoint x: 244, endPoint y: 616, distance: 85.1
click at [244, 616] on td "23323811369" at bounding box center [337, 615] width 195 height 42
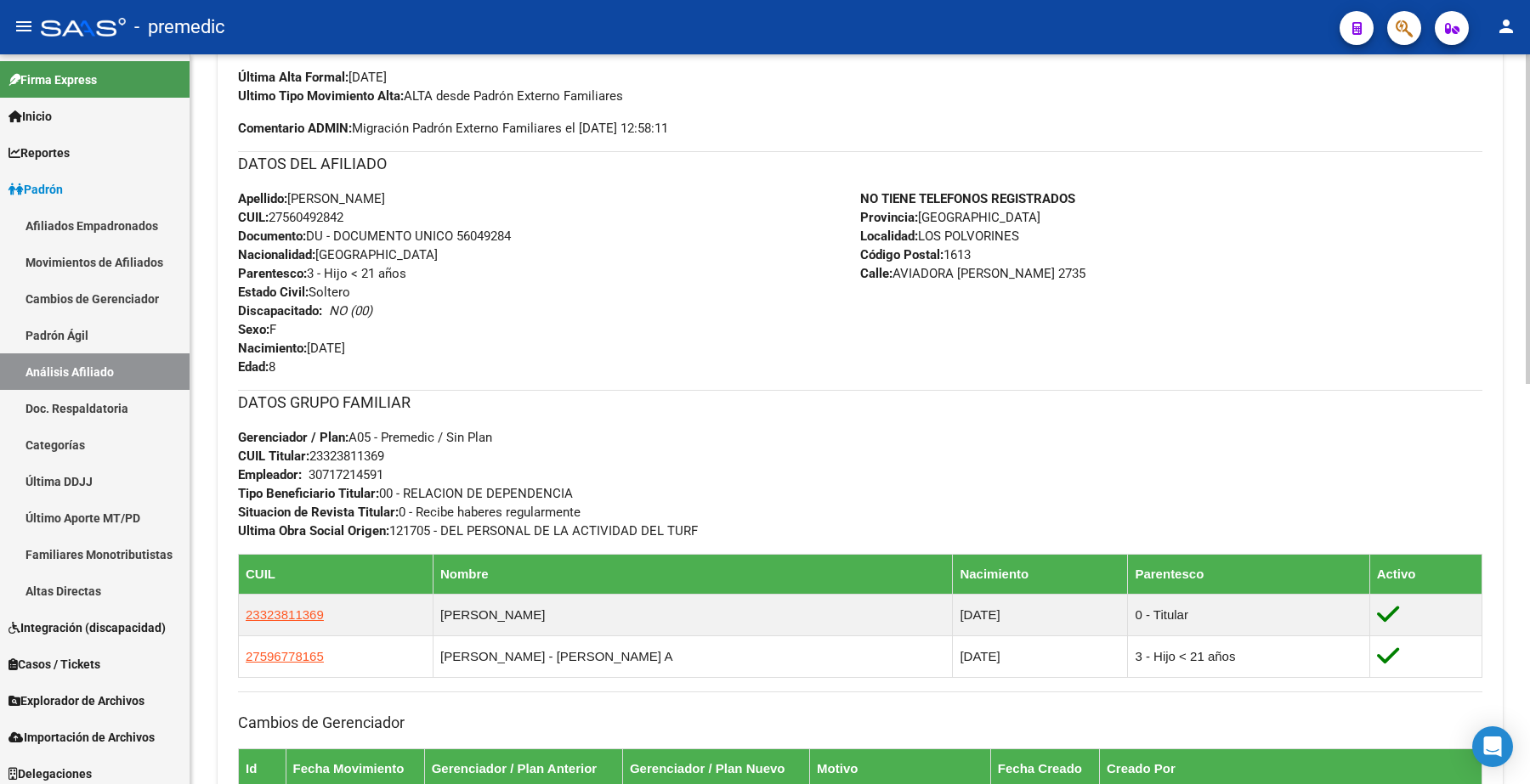
copy span "23323811369"
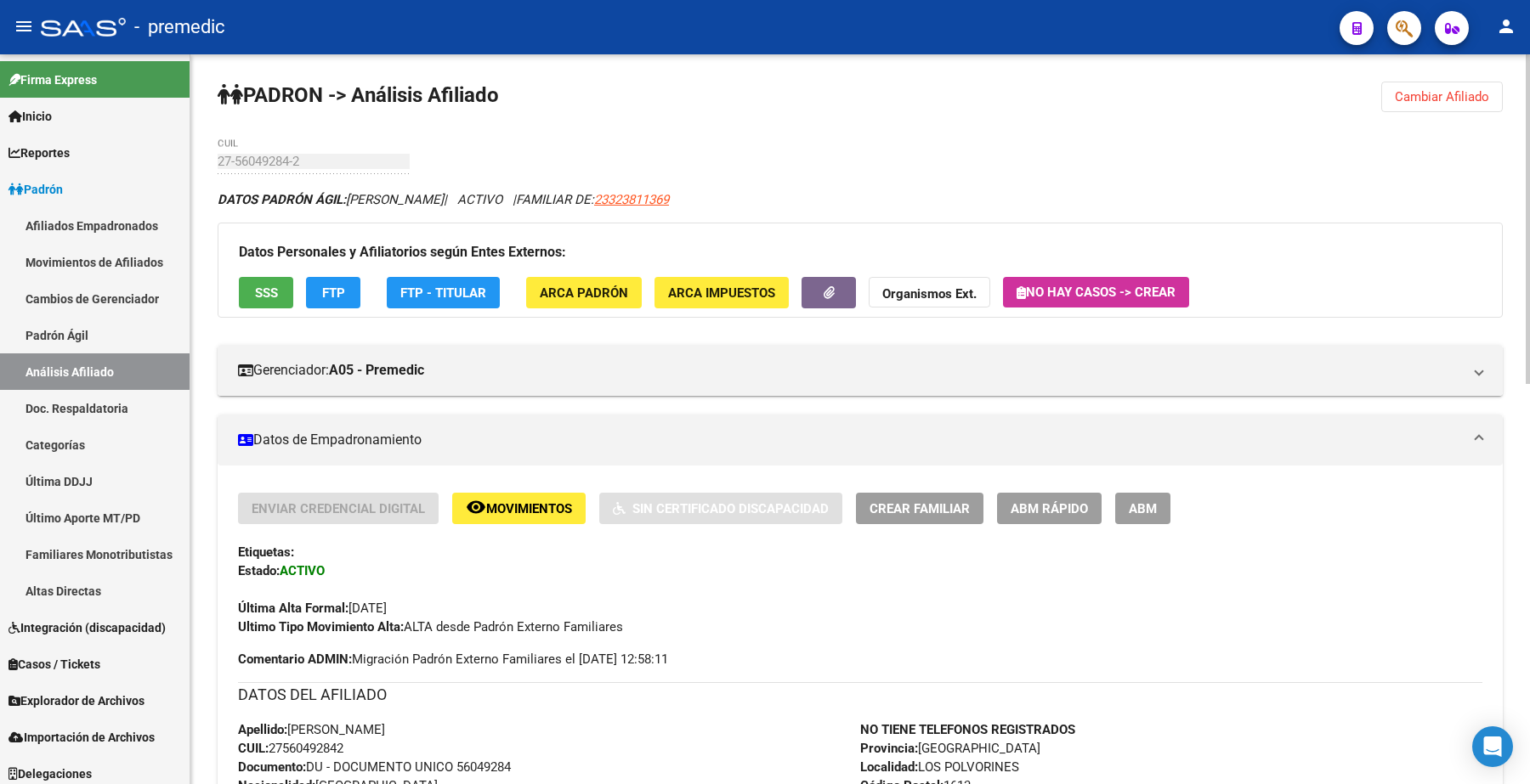
click at [1417, 104] on button "Cambiar Afiliado" at bounding box center [1443, 96] width 121 height 31
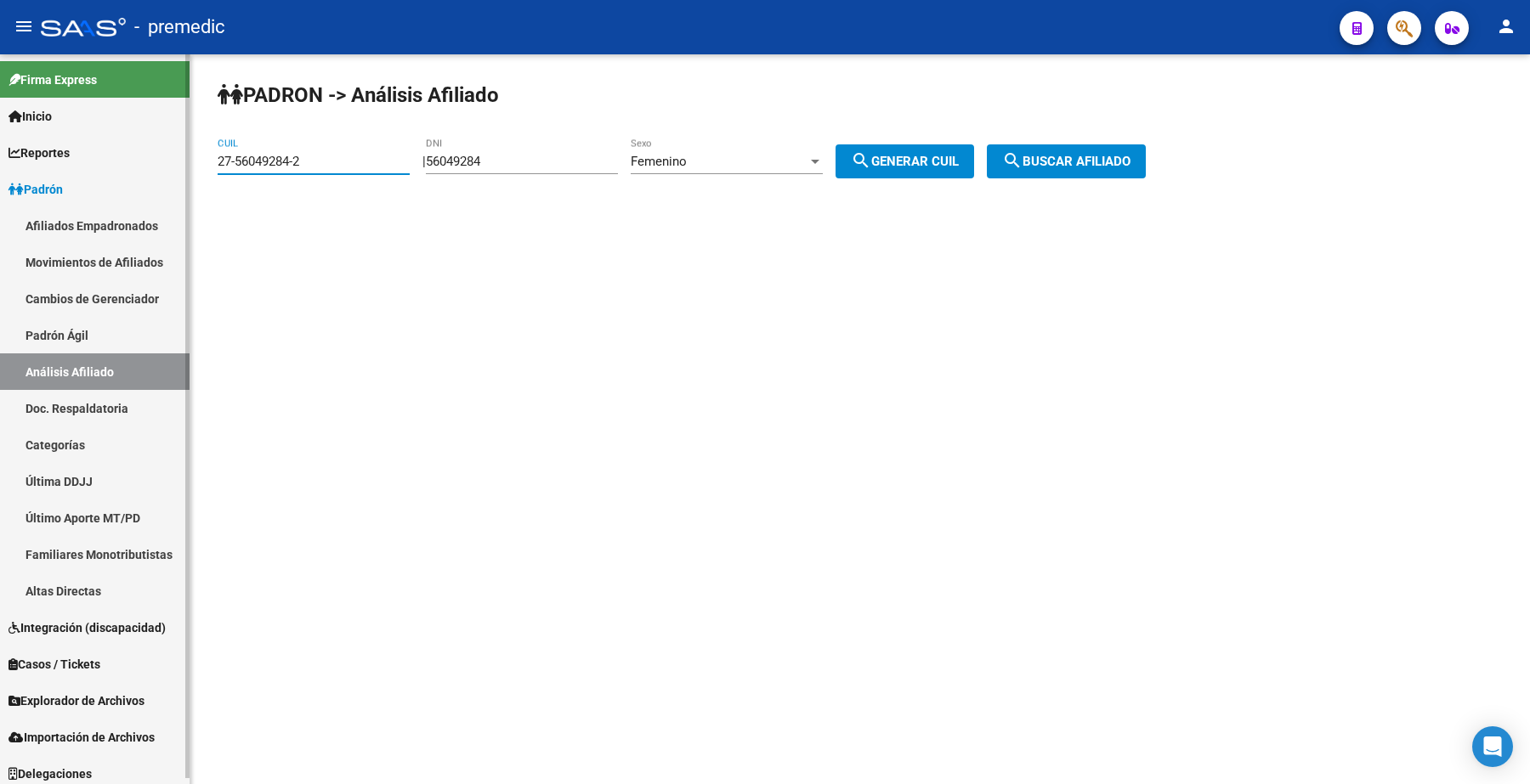
drag, startPoint x: 339, startPoint y: 157, endPoint x: 95, endPoint y: 159, distance: 244.0
click at [95, 159] on mat-sidenav-container "Firma Express Inicio Calendario SSS Instructivos Contacto OS Reportes Padrón Tr…" at bounding box center [765, 420] width 1530 height 730
paste input "3-32381136-9"
type input "23-32381136-9"
click at [548, 166] on input "56049284" at bounding box center [522, 161] width 193 height 15
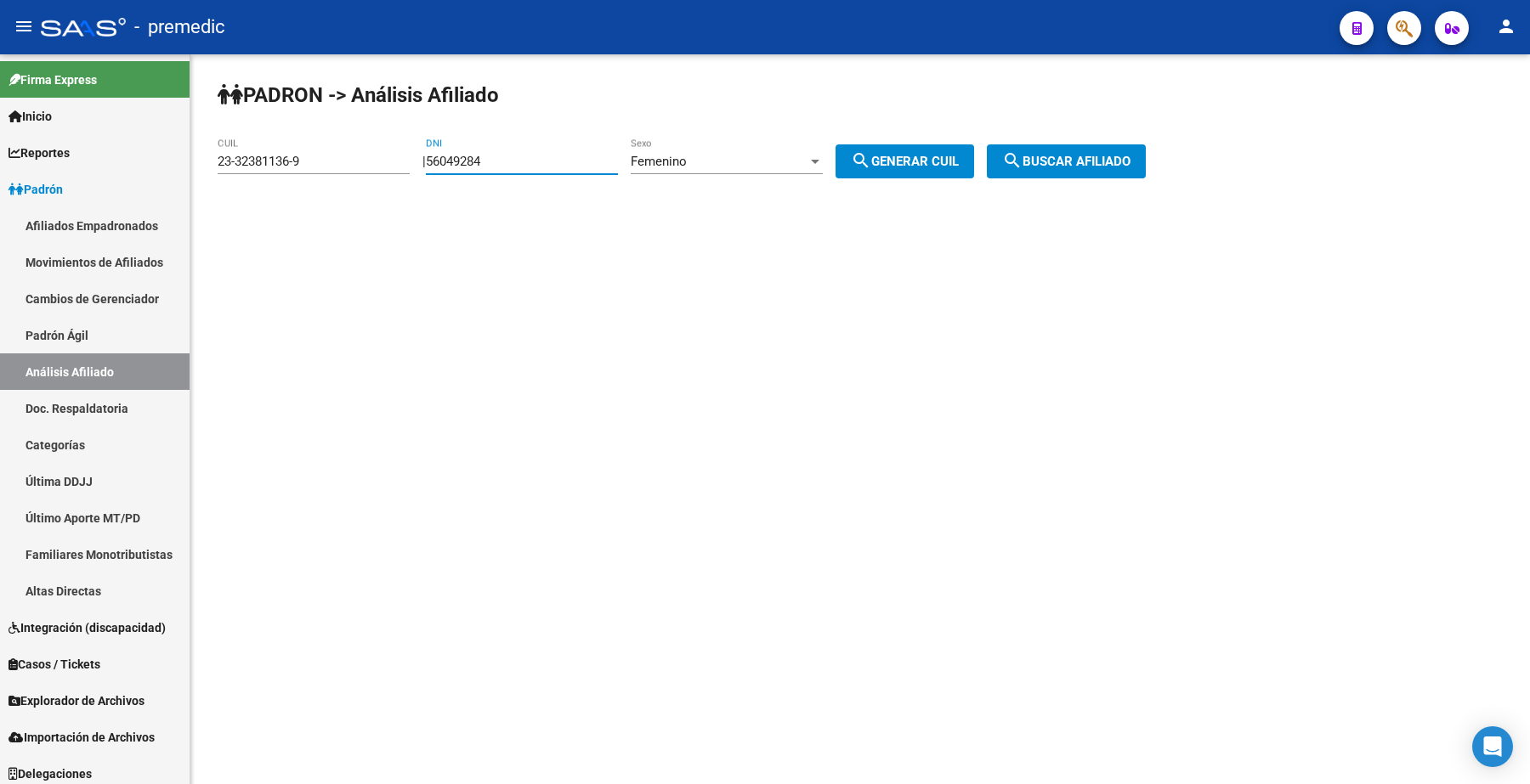
drag, startPoint x: 548, startPoint y: 166, endPoint x: 405, endPoint y: 166, distance: 143.0
click at [405, 166] on app-analisis-afiliado "PADRON -> Análisis Afiliado 23-32381136-9 CUIL | 56049284 DNI Femenino Sexo sea…" at bounding box center [688, 161] width 941 height 15
click at [731, 166] on div "Femenino" at bounding box center [719, 161] width 177 height 15
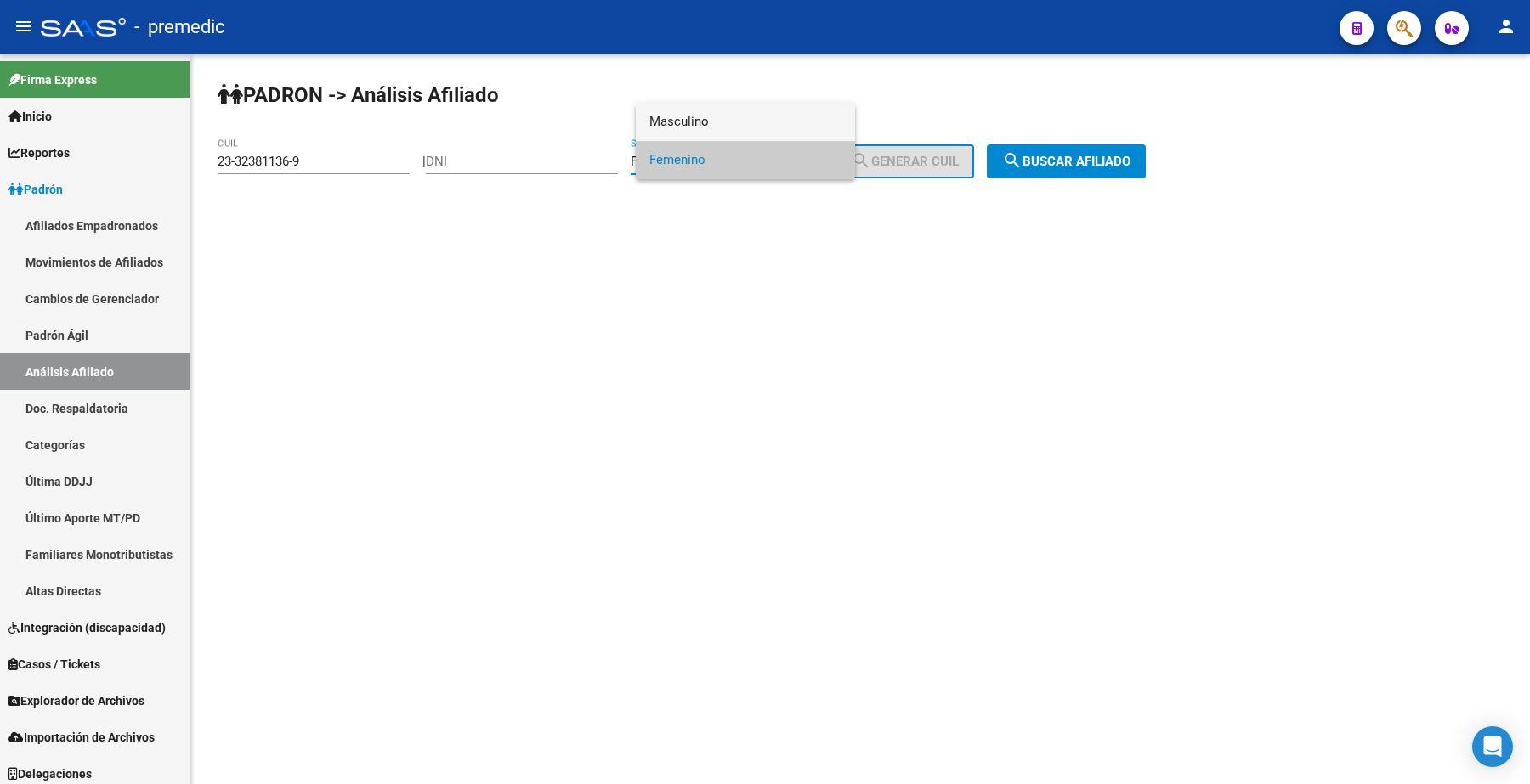
click at [710, 126] on span "Masculino" at bounding box center [746, 122] width 193 height 39
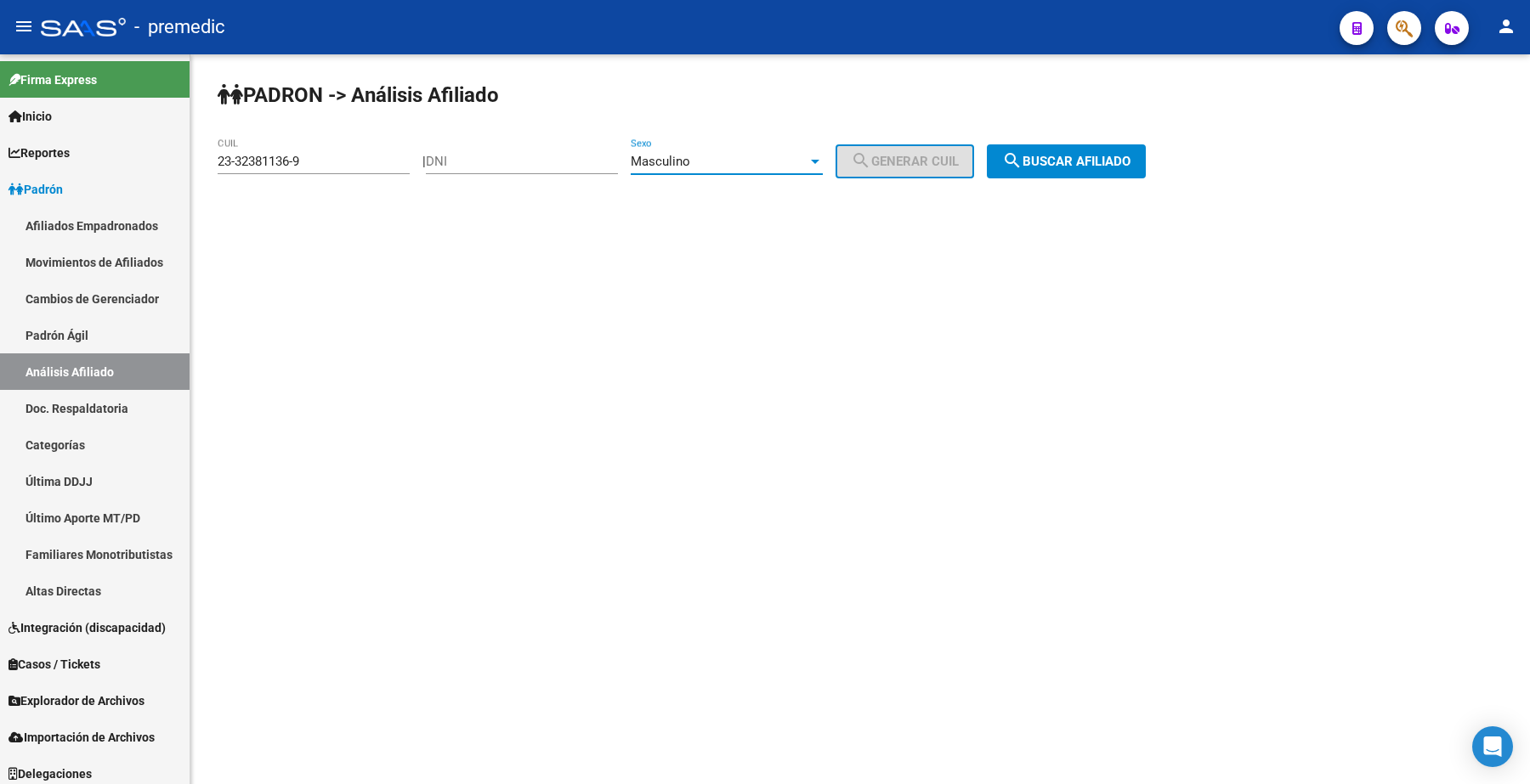
click at [1023, 164] on mat-icon "search" at bounding box center [1013, 161] width 21 height 21
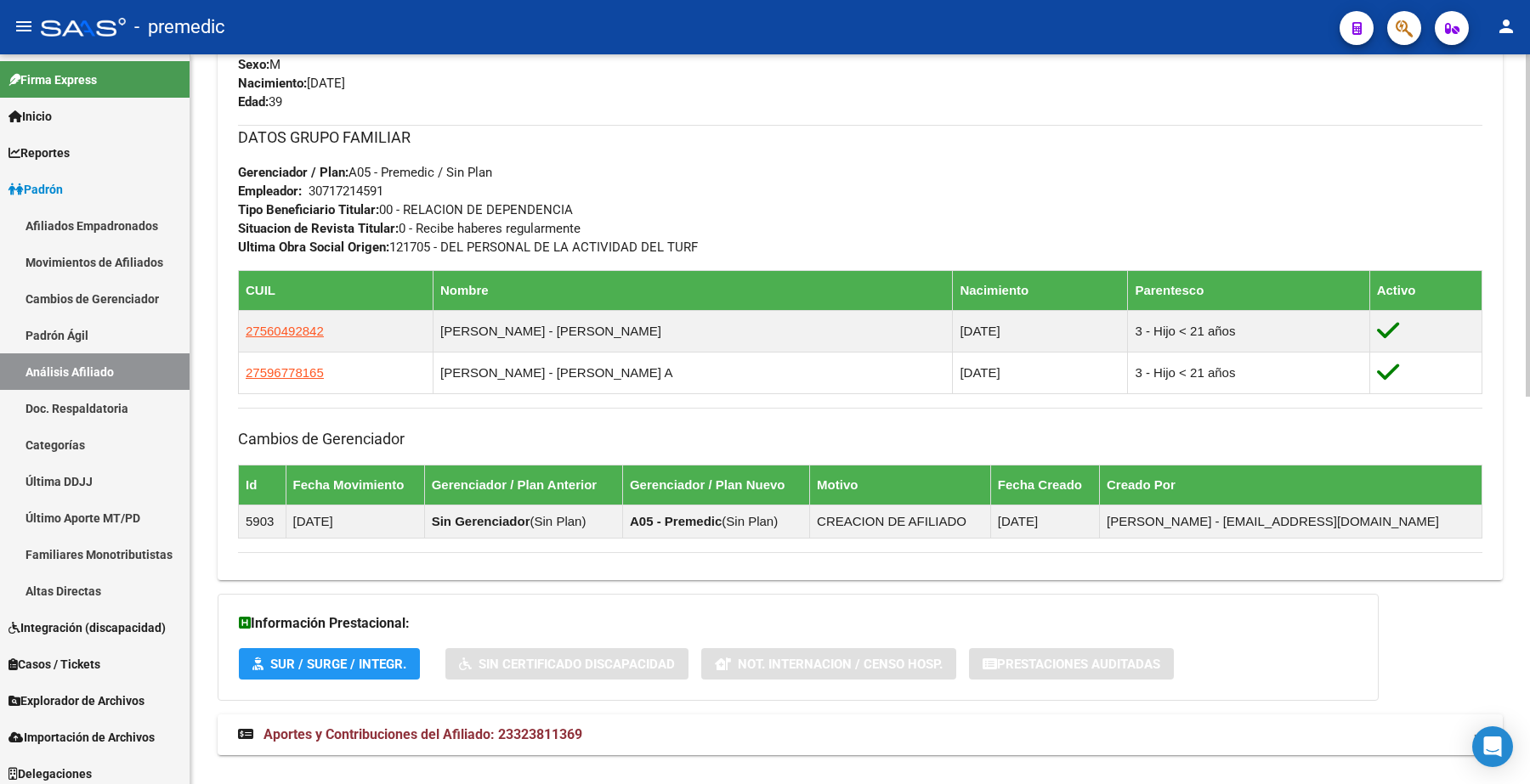
scroll to position [829, 0]
